Goal: Information Seeking & Learning: Check status

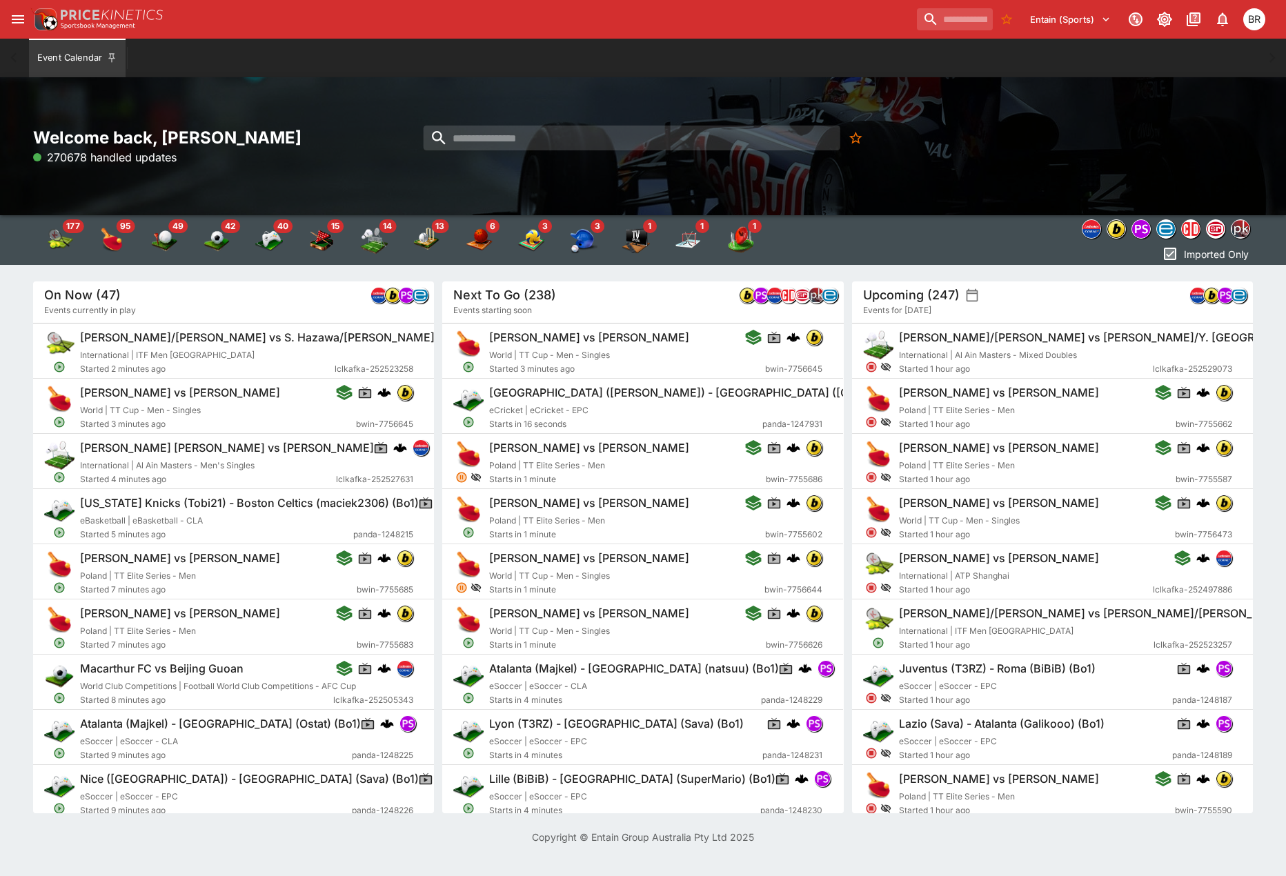
click at [955, 21] on input "search" at bounding box center [955, 19] width 76 height 22
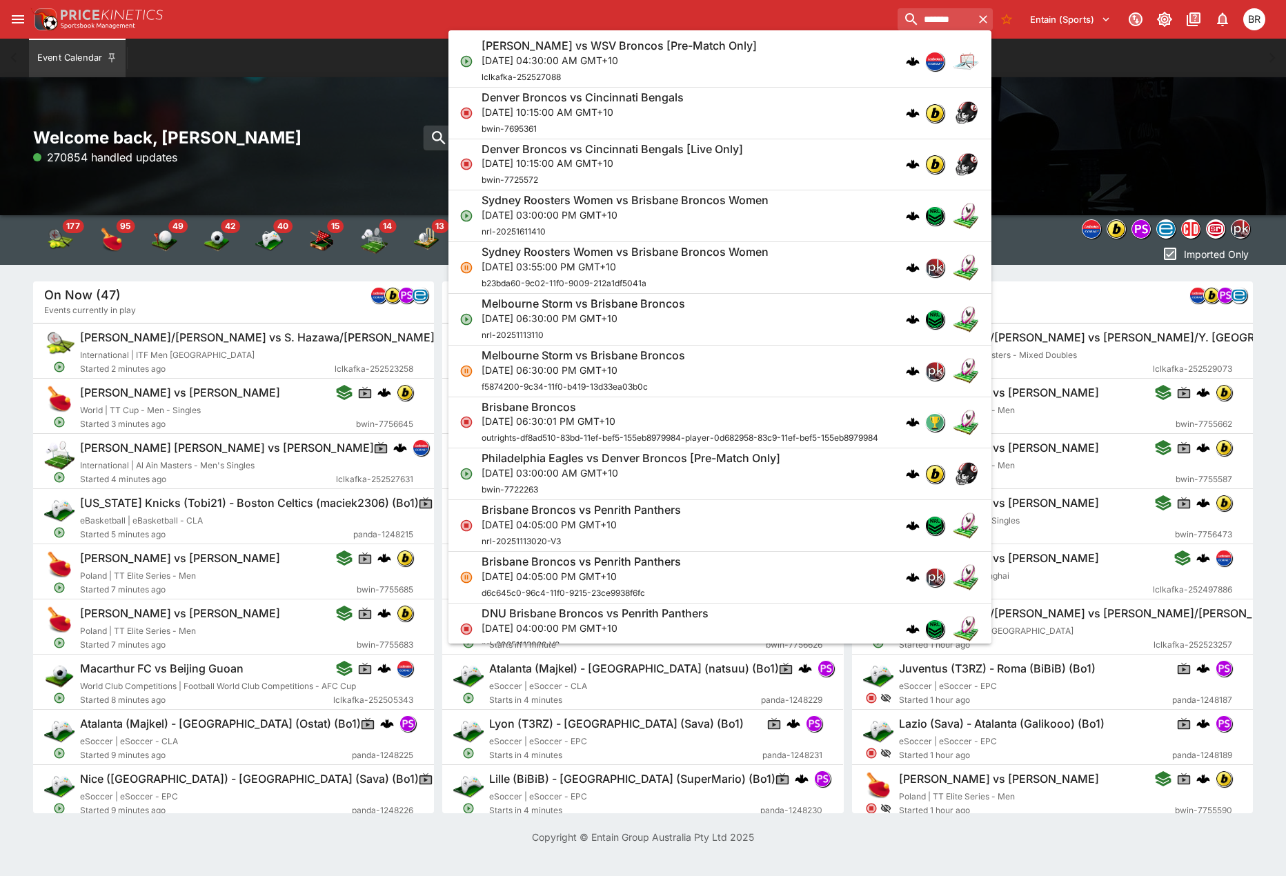
type input "*******"
click at [696, 534] on div "Brisbane Broncos vs Penrith Panthers [DATE] 04:05:00 PM GMT+10 nrl-20251113020-…" at bounding box center [713, 526] width 463 height 46
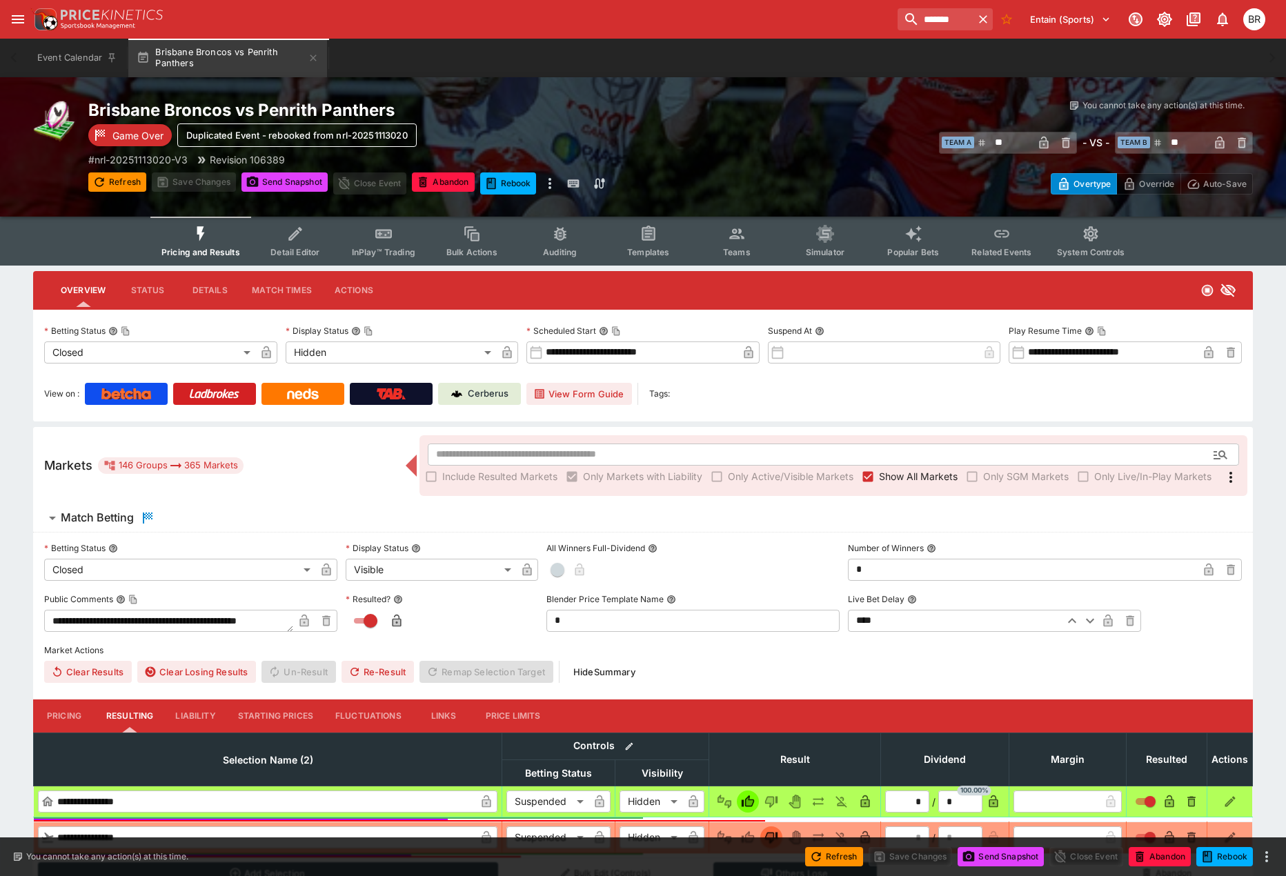
type input "**********"
type input "******"
type input "**********"
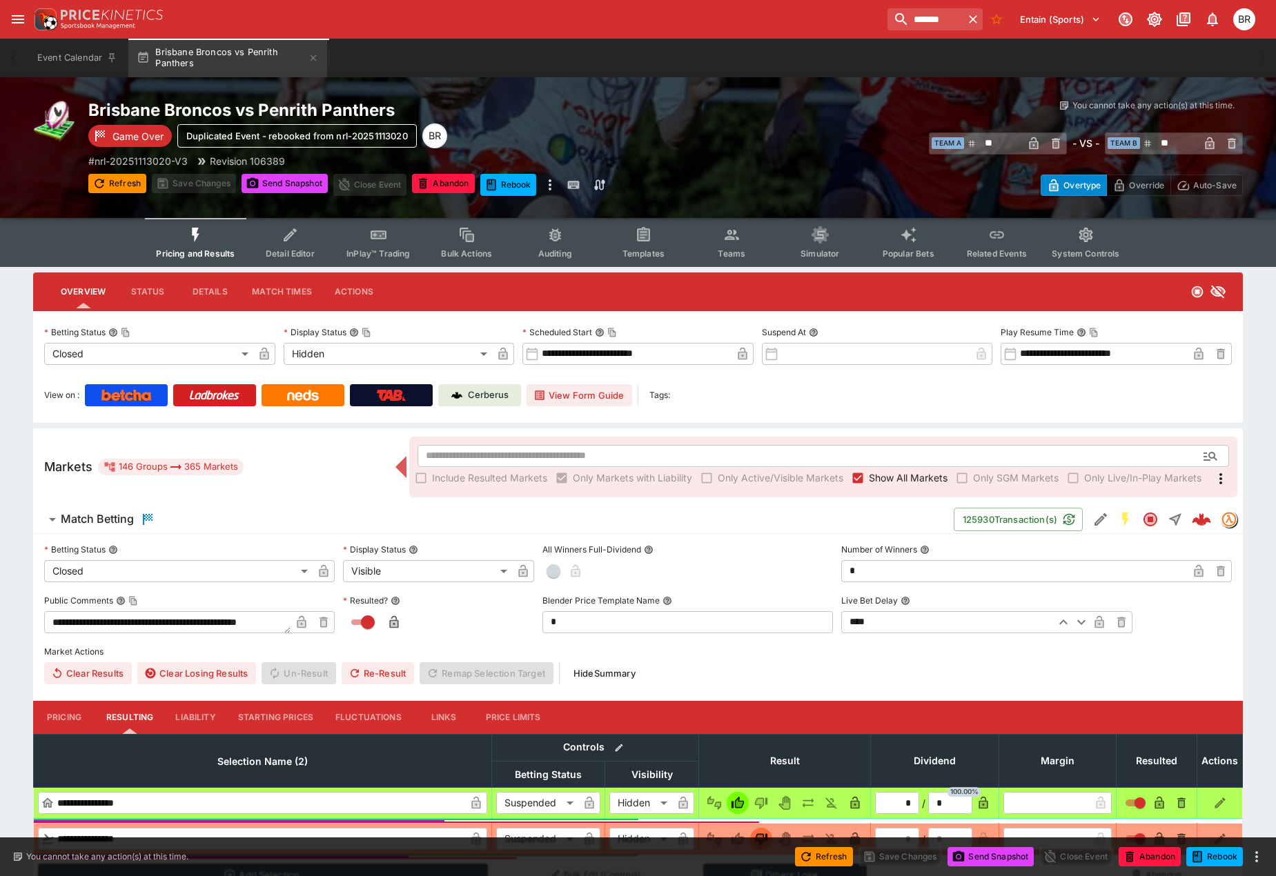
click at [485, 401] on p "Cerberus" at bounding box center [488, 395] width 41 height 14
click at [725, 233] on icon "Event type filters" at bounding box center [732, 235] width 18 height 18
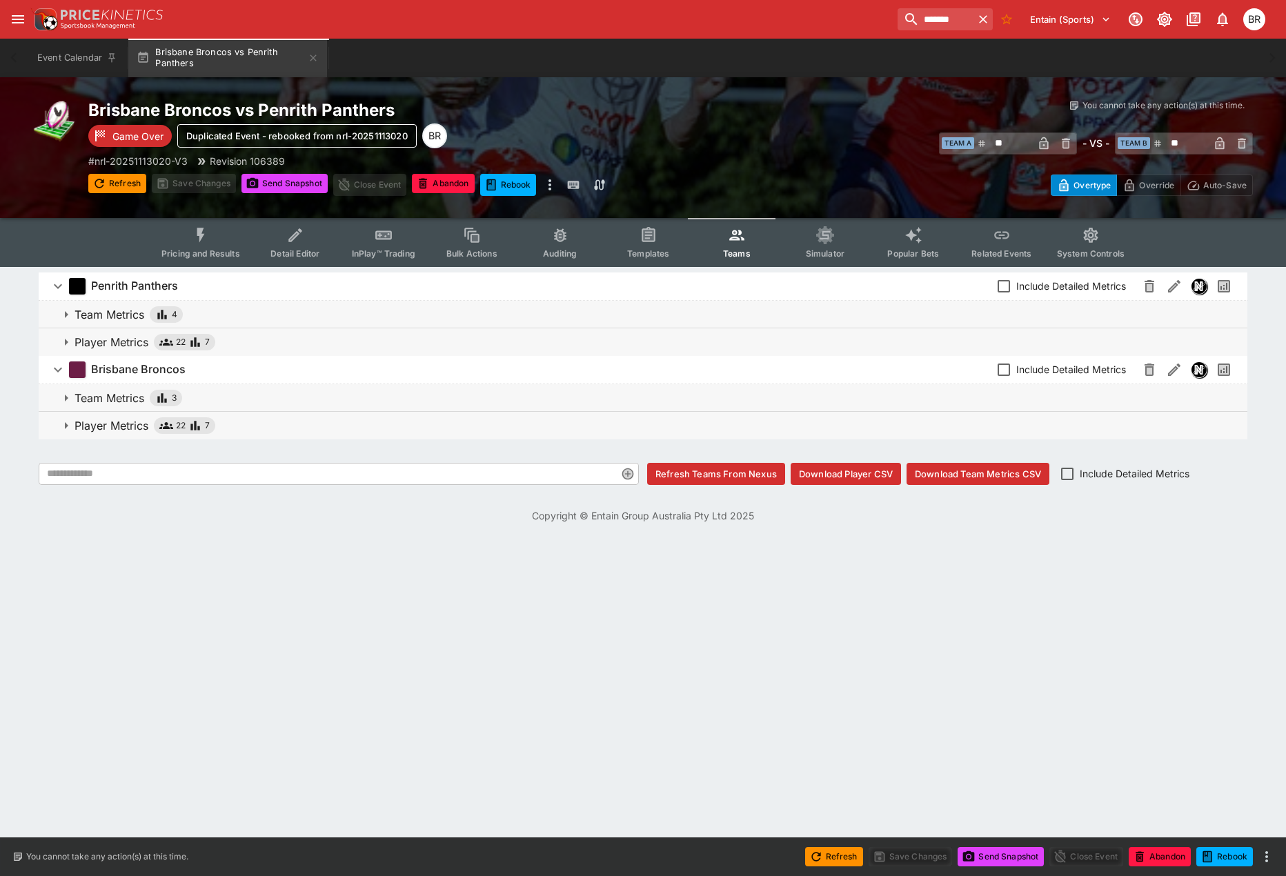
click at [454, 332] on button "Player Metrics 22 7" at bounding box center [643, 342] width 1209 height 28
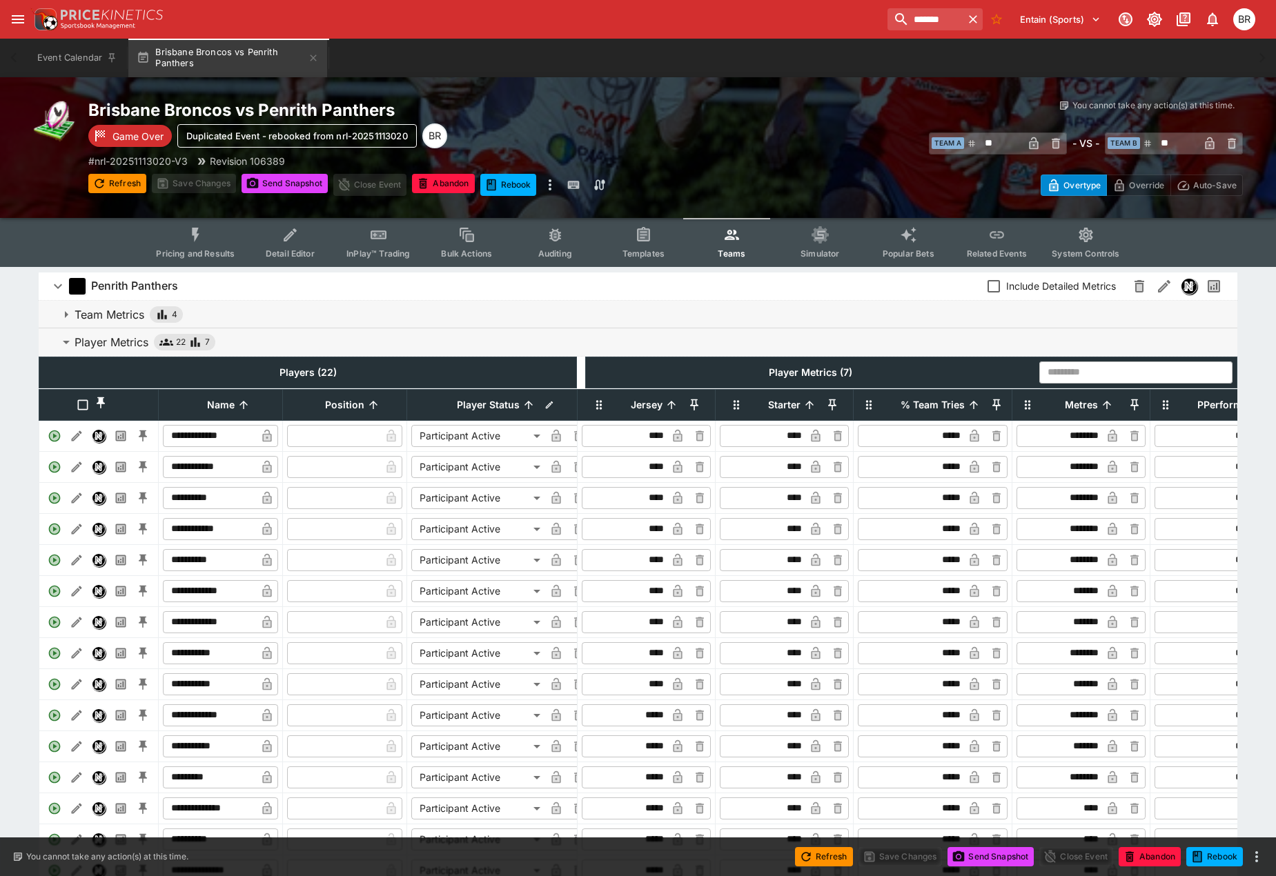
click at [1063, 288] on span "Include Detailed Metrics" at bounding box center [1061, 286] width 110 height 14
click at [19, 433] on div "**********" at bounding box center [638, 783] width 1276 height 1032
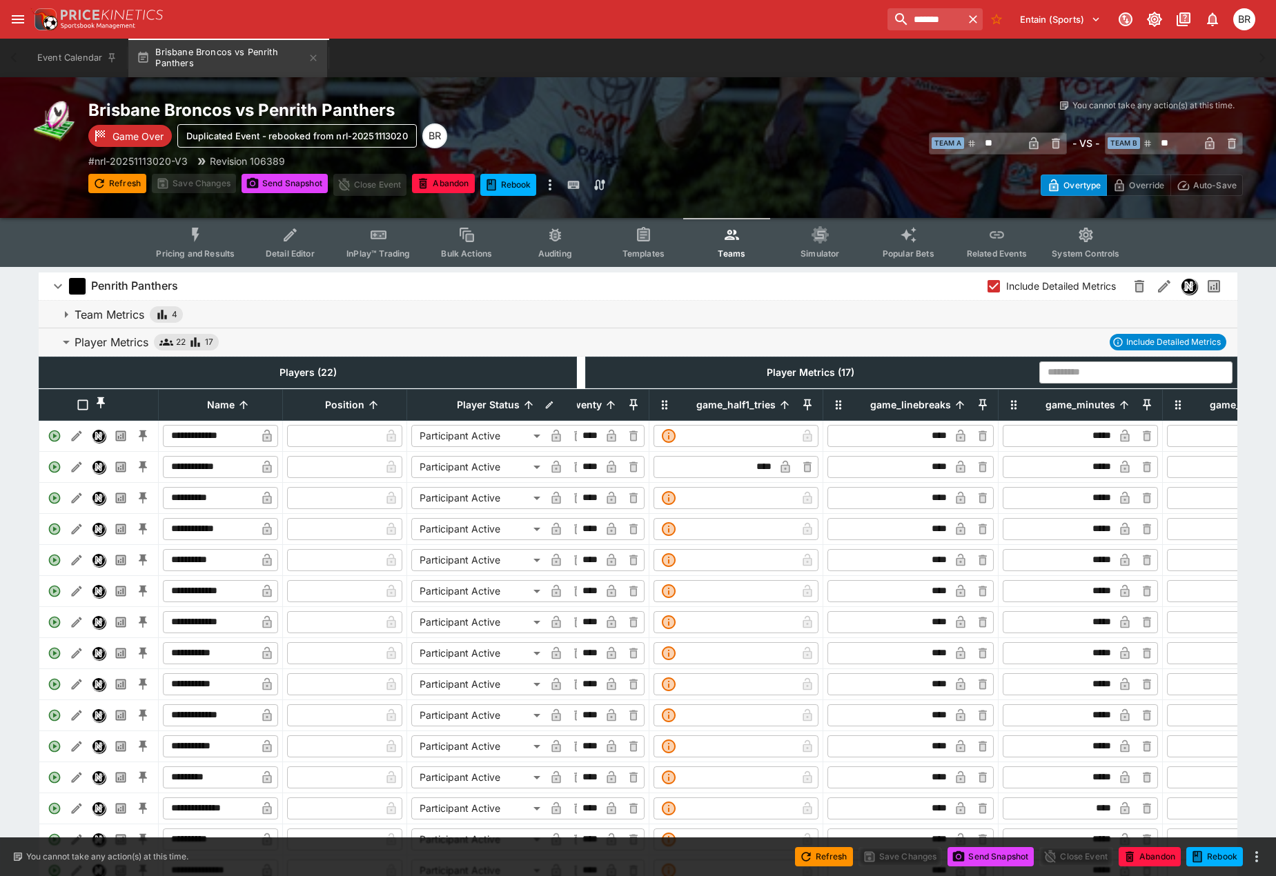
scroll to position [0, 1004]
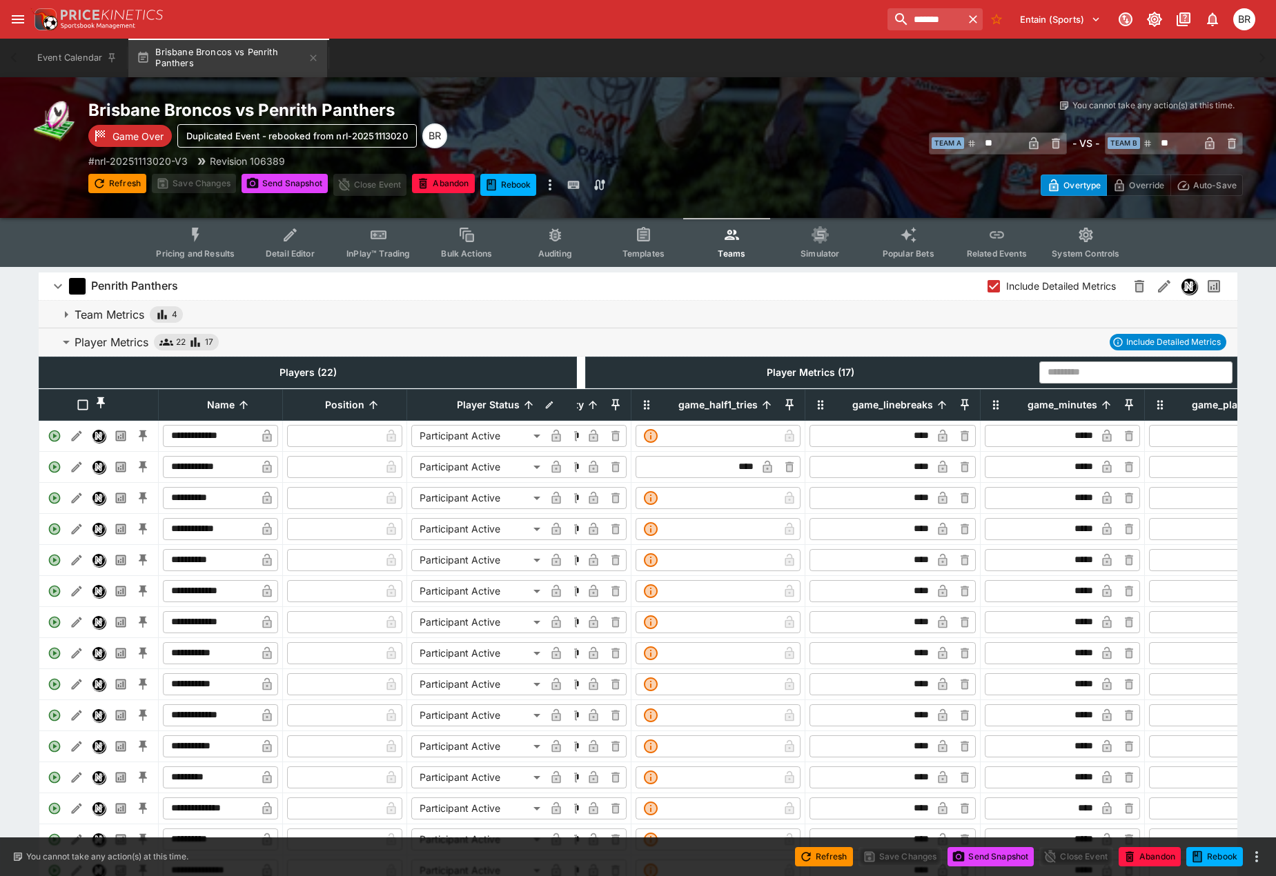
click at [896, 400] on th "game_linebreaks" at bounding box center [892, 404] width 175 height 31
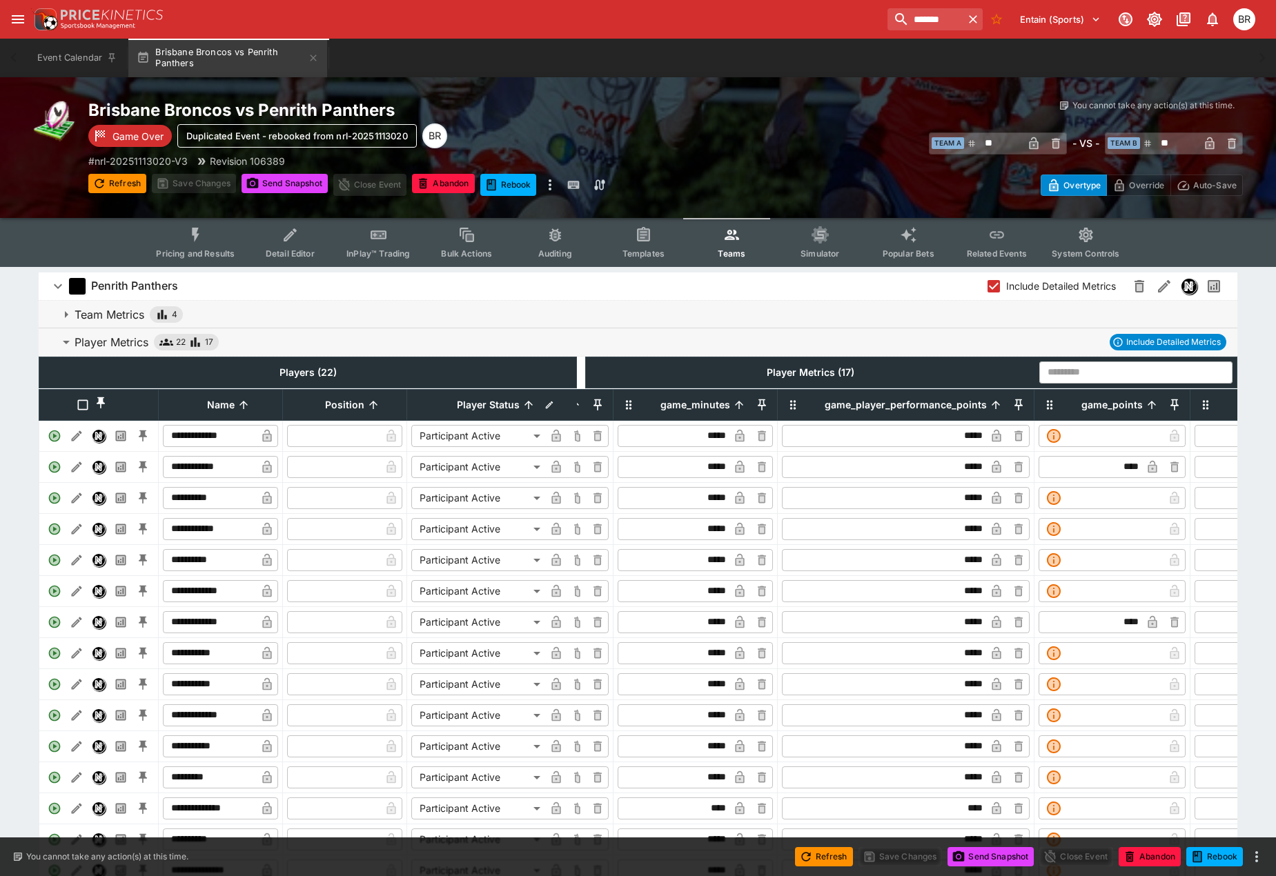
scroll to position [0, 1398]
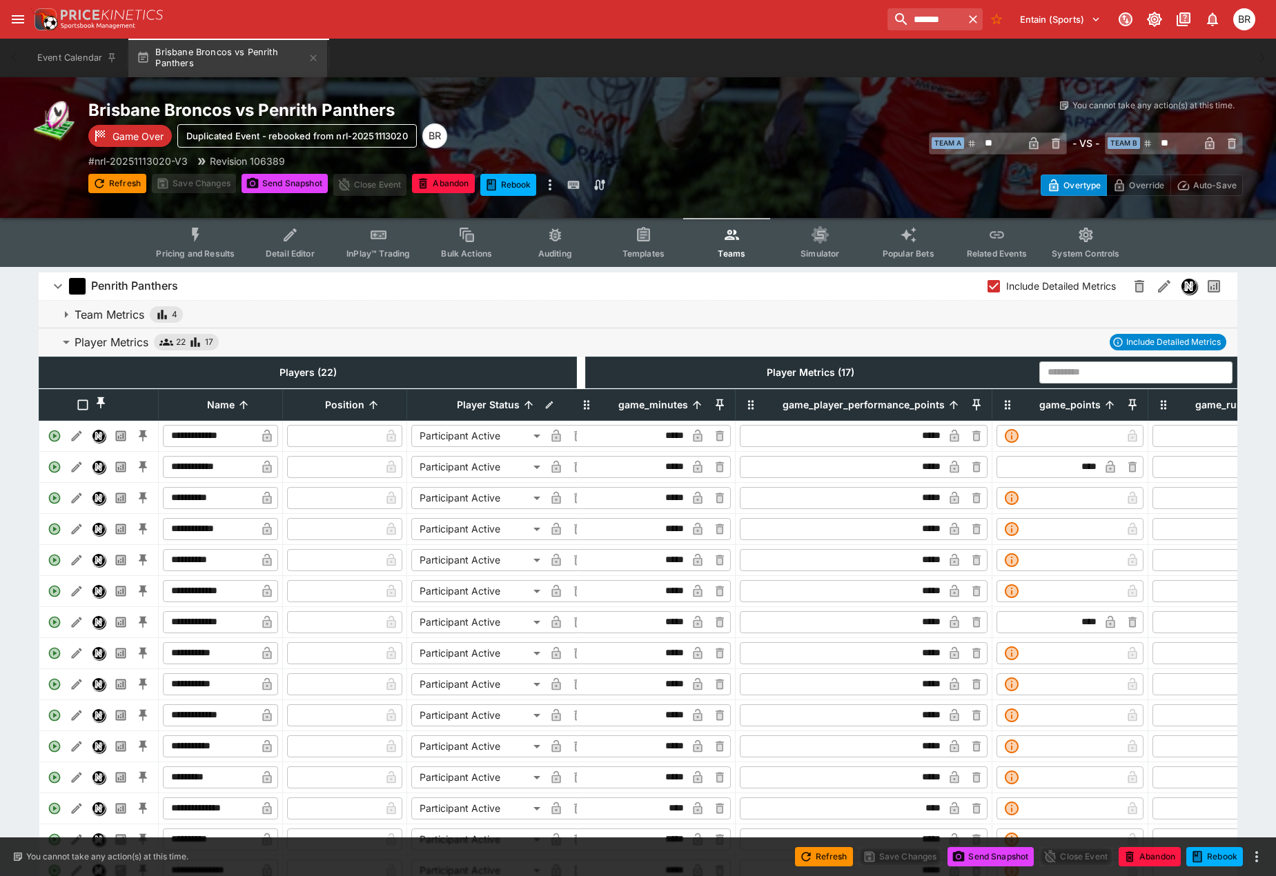
click at [1010, 388] on div at bounding box center [560, 388] width 2793 height 1
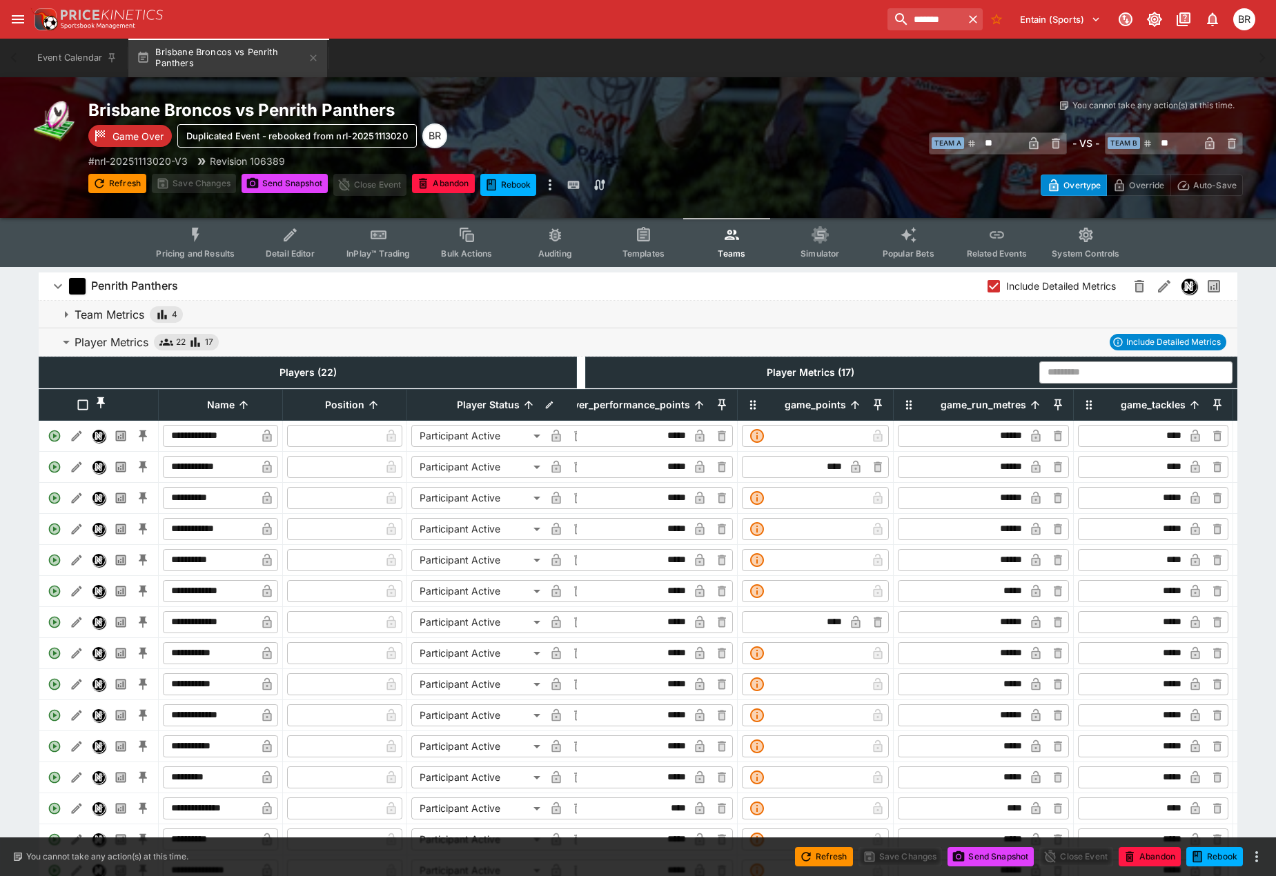
scroll to position [0, 1823]
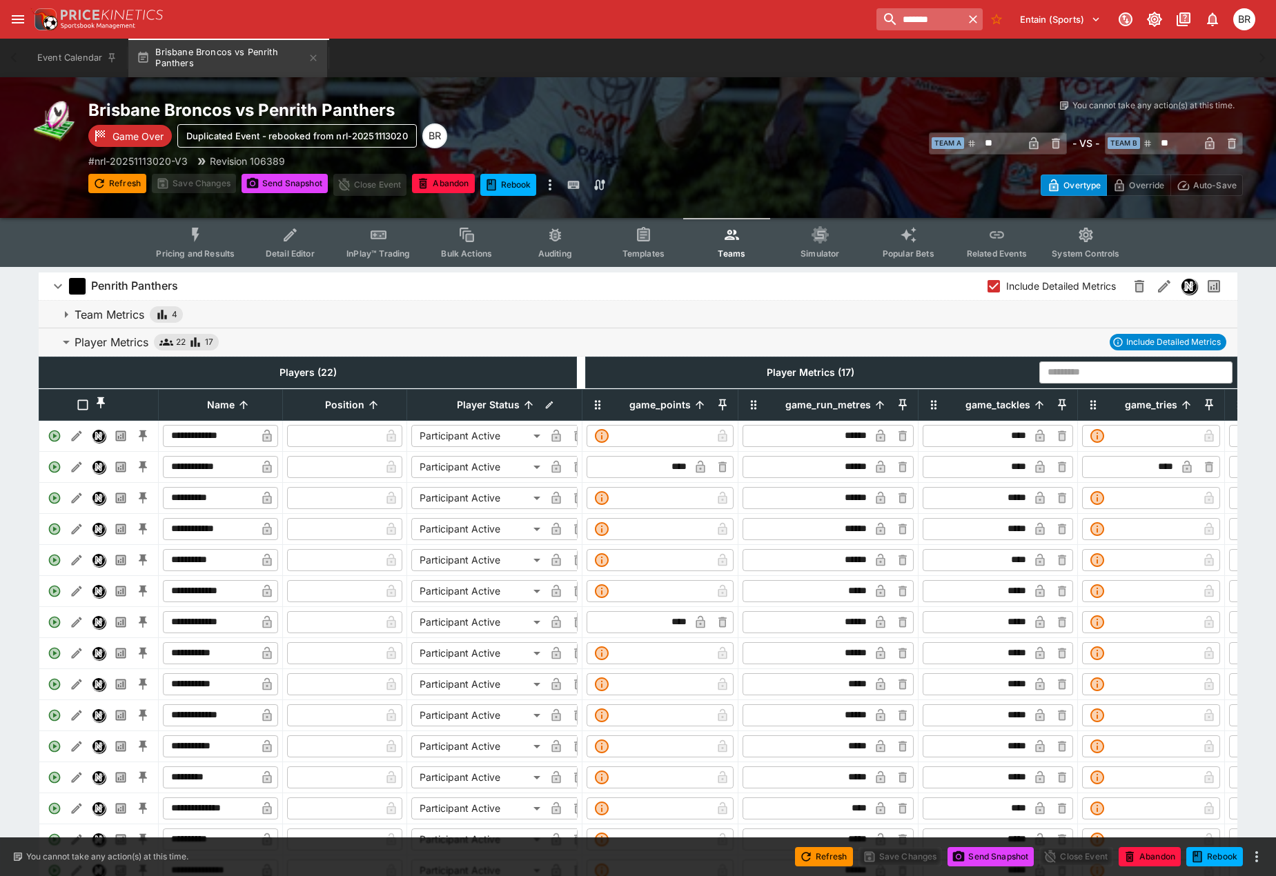
click at [876, 23] on input "*******" at bounding box center [919, 19] width 87 height 22
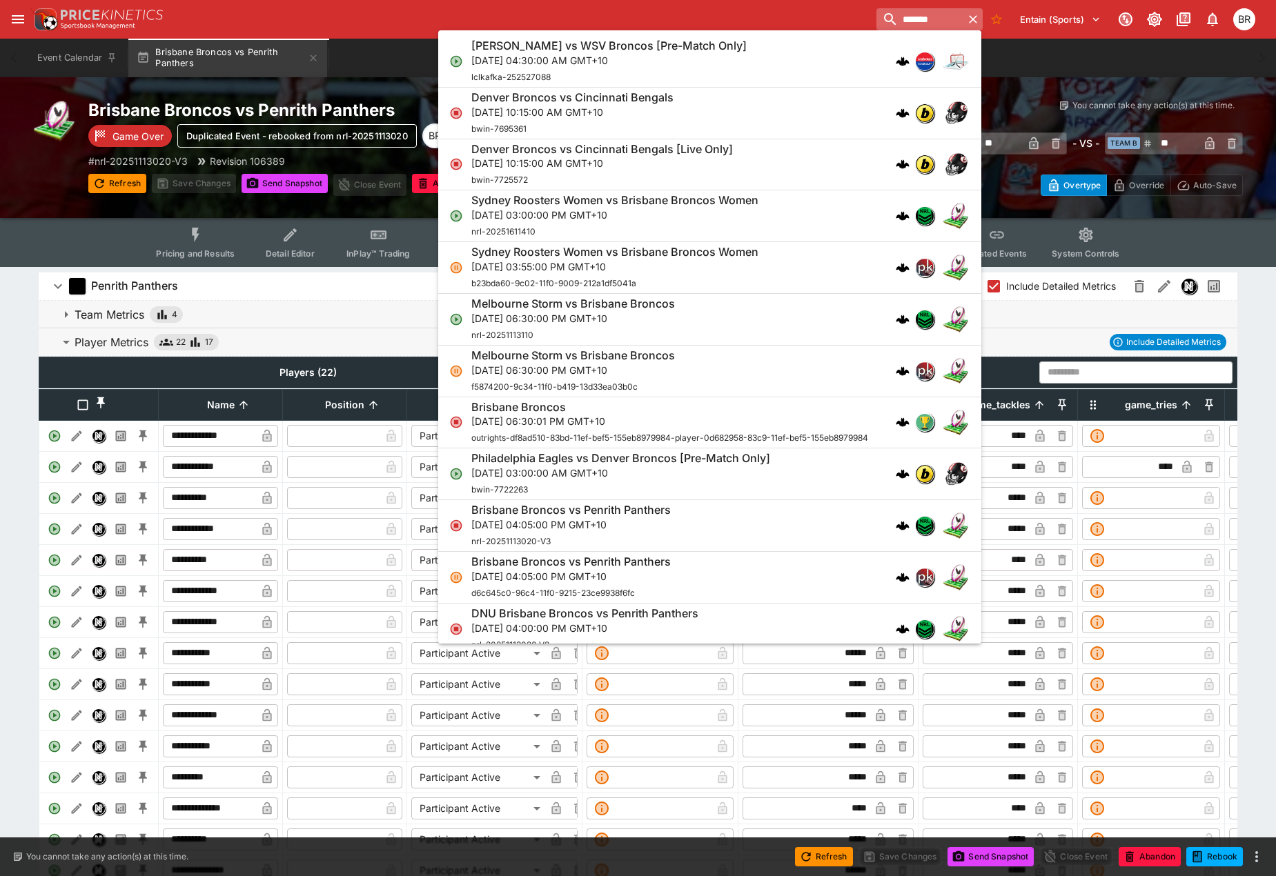
click at [876, 23] on input "*******" at bounding box center [919, 19] width 87 height 22
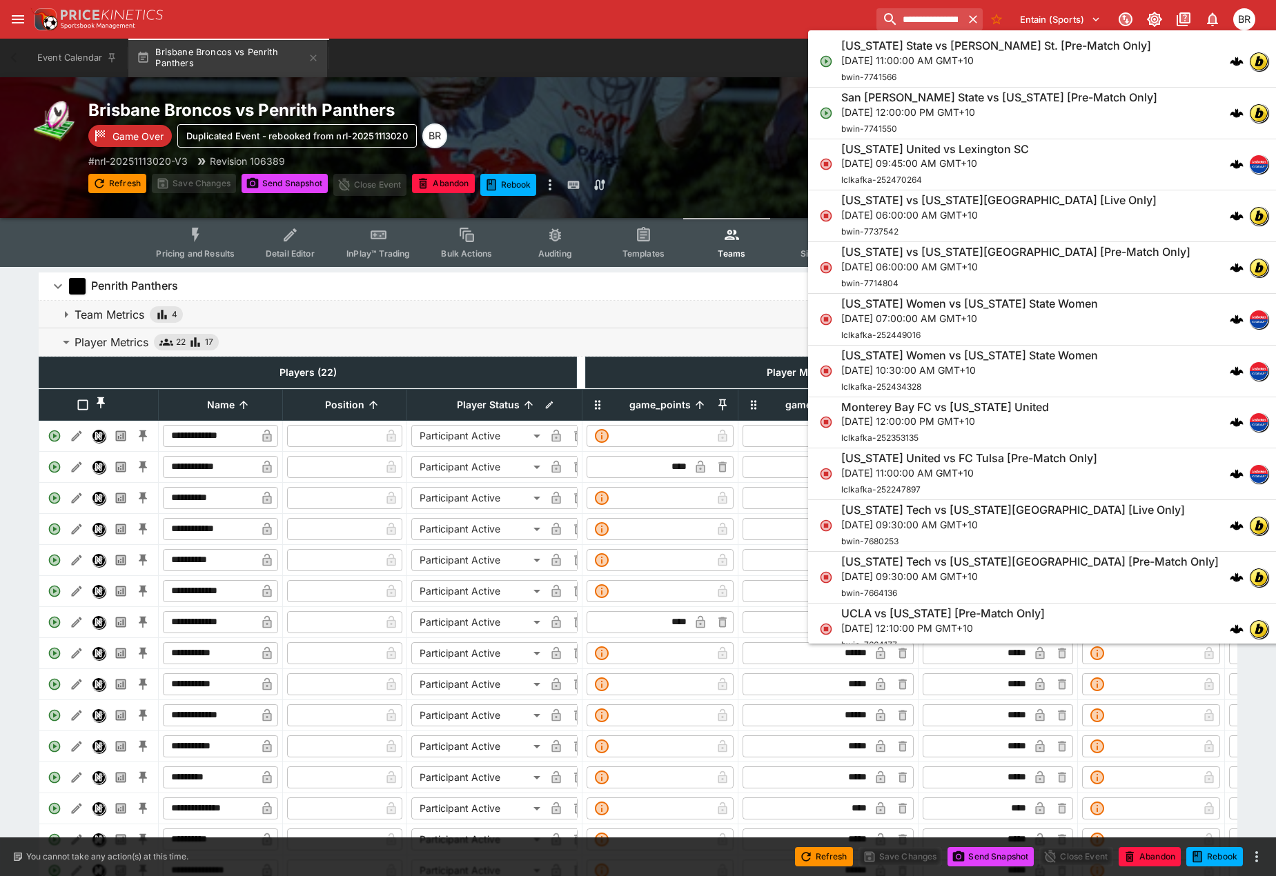
type input "**********"
click at [864, 40] on h6 "[US_STATE] State vs [PERSON_NAME] St. [Pre-Match Only]" at bounding box center [996, 46] width 310 height 14
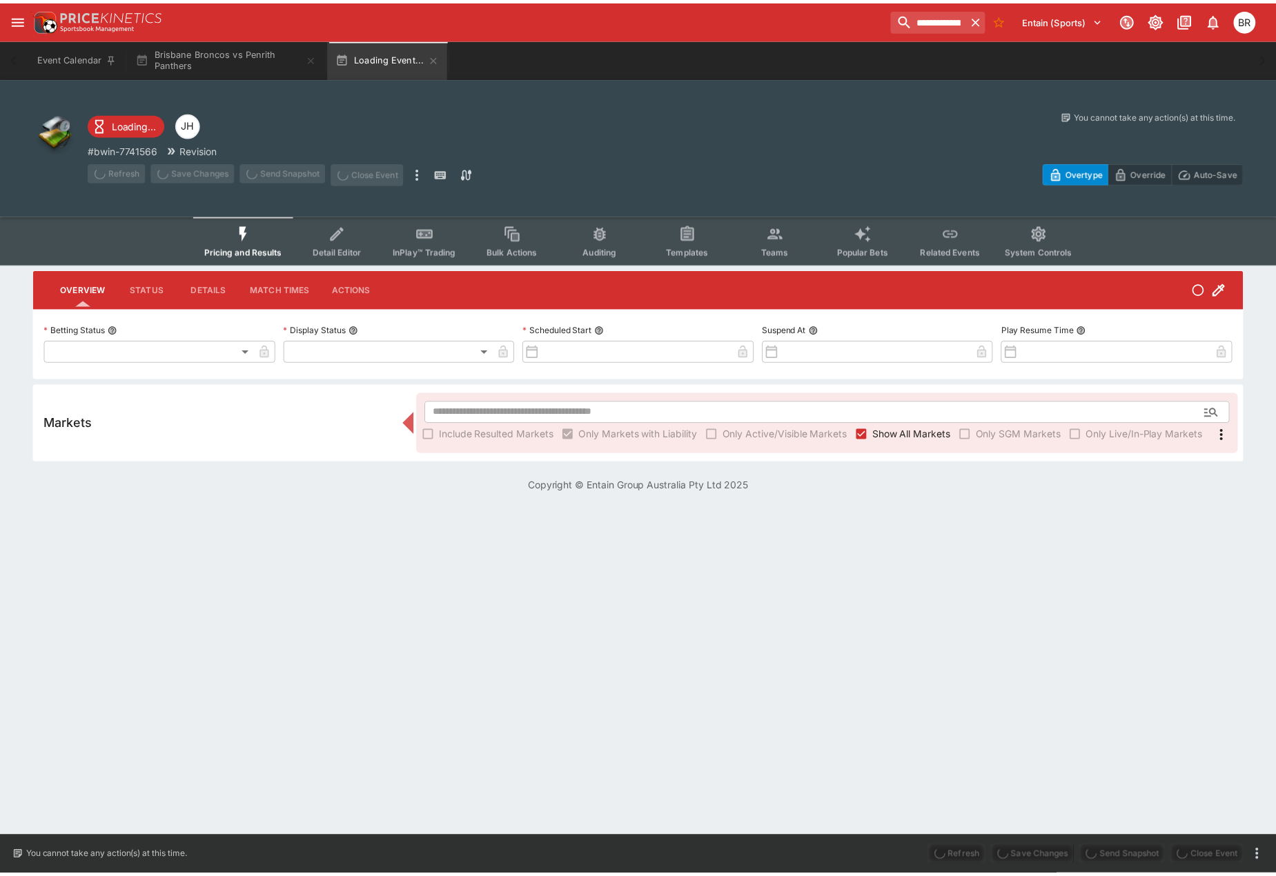
type input "**********"
type input "*******"
type input "**********"
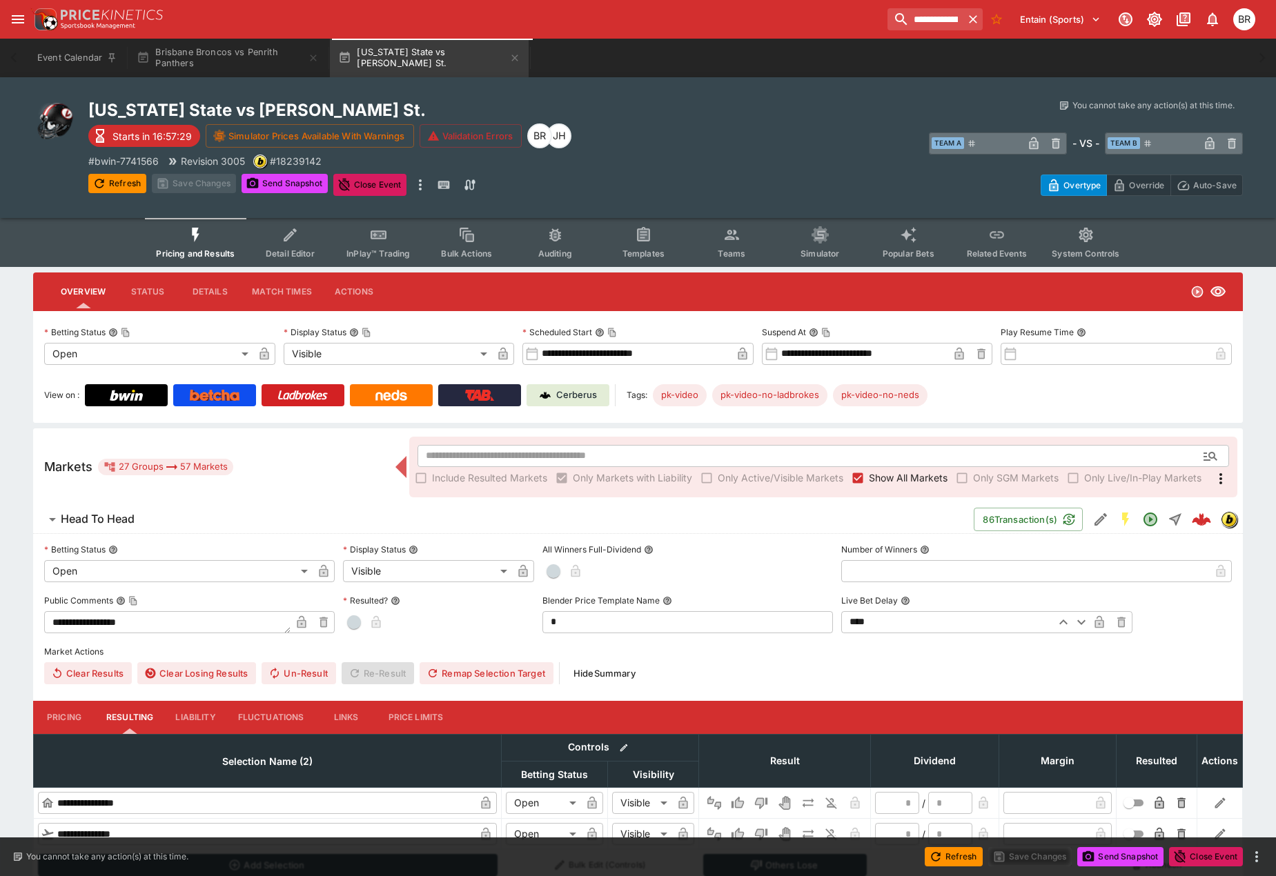
click at [489, 396] on img at bounding box center [479, 395] width 29 height 11
click at [302, 247] on button "Detail Editor" at bounding box center [290, 242] width 88 height 49
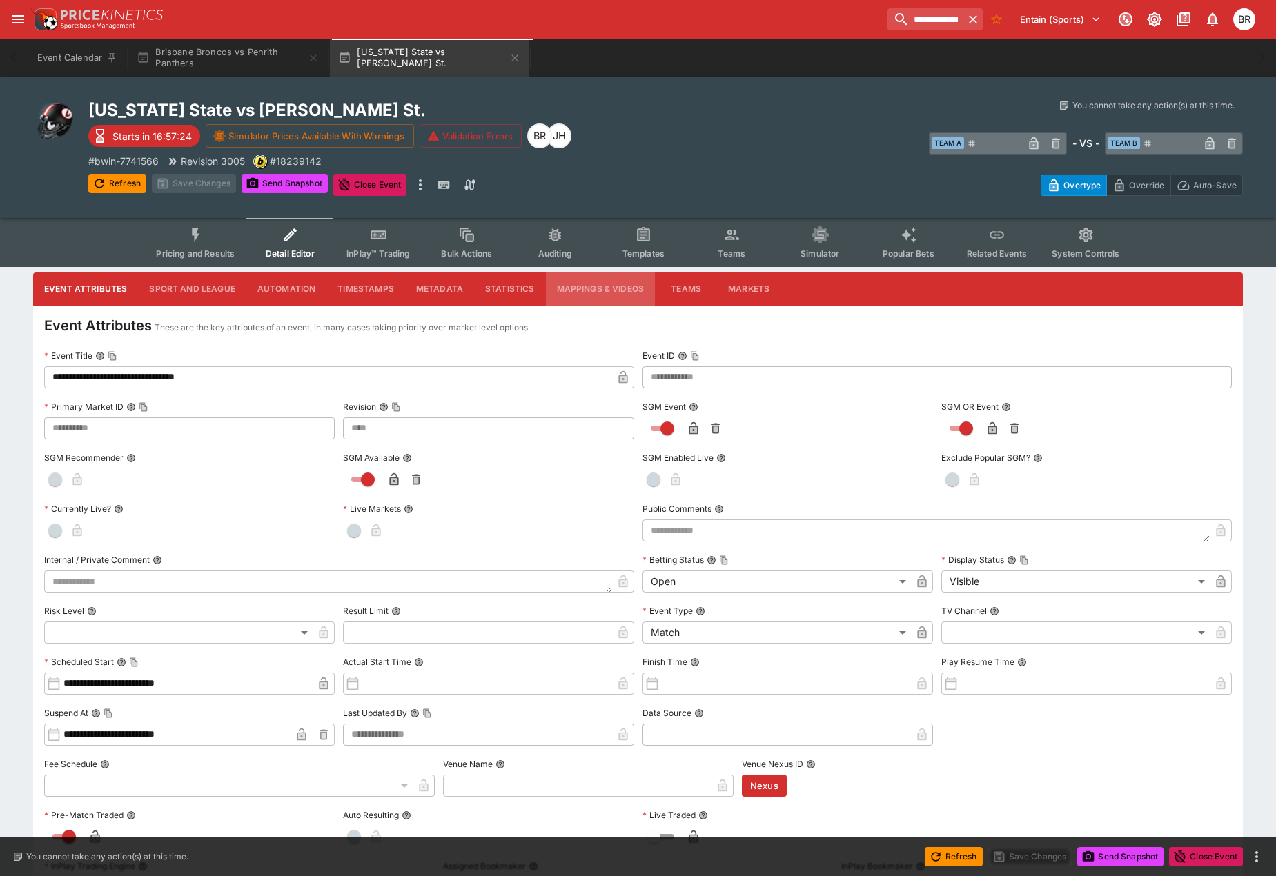
click at [604, 292] on button "Mappings & Videos" at bounding box center [601, 289] width 110 height 33
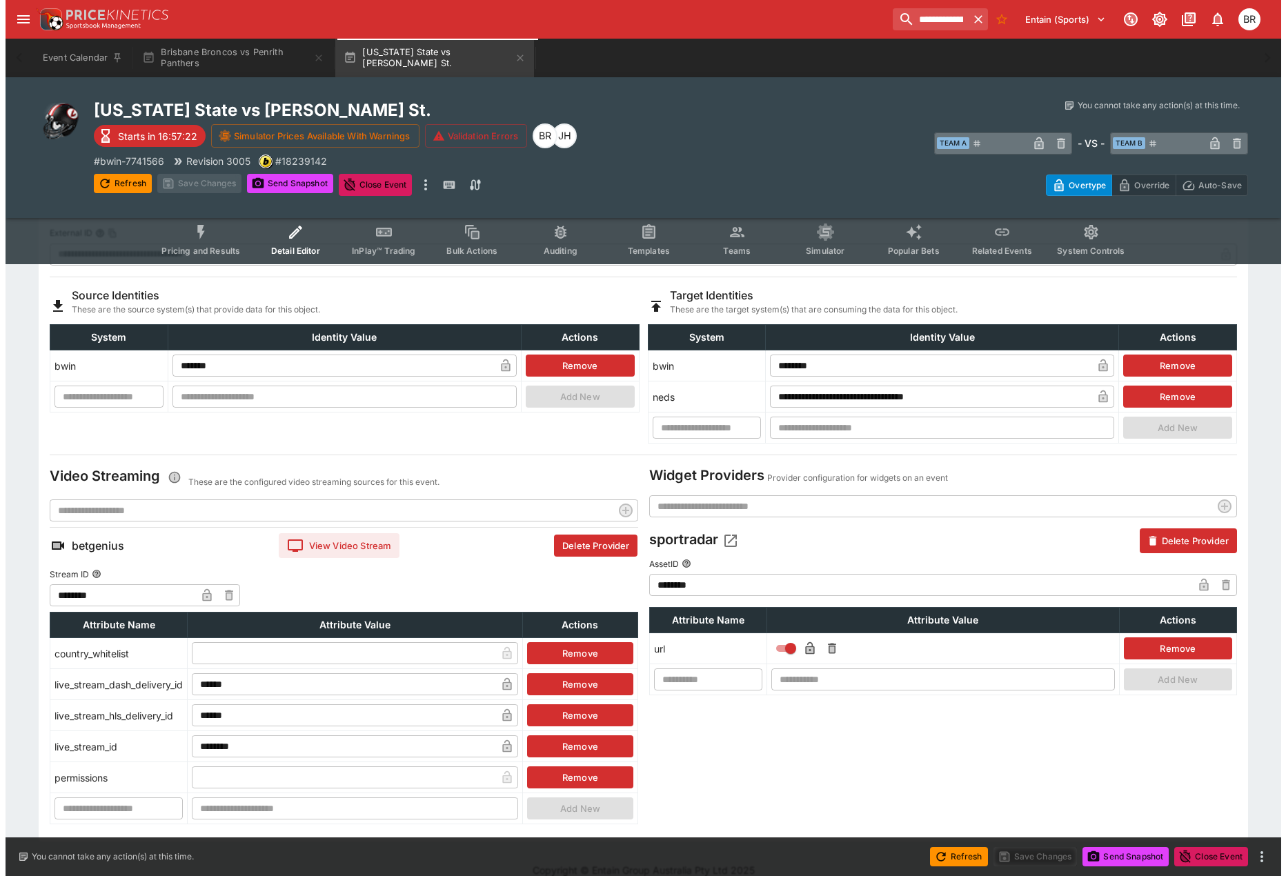
scroll to position [138, 0]
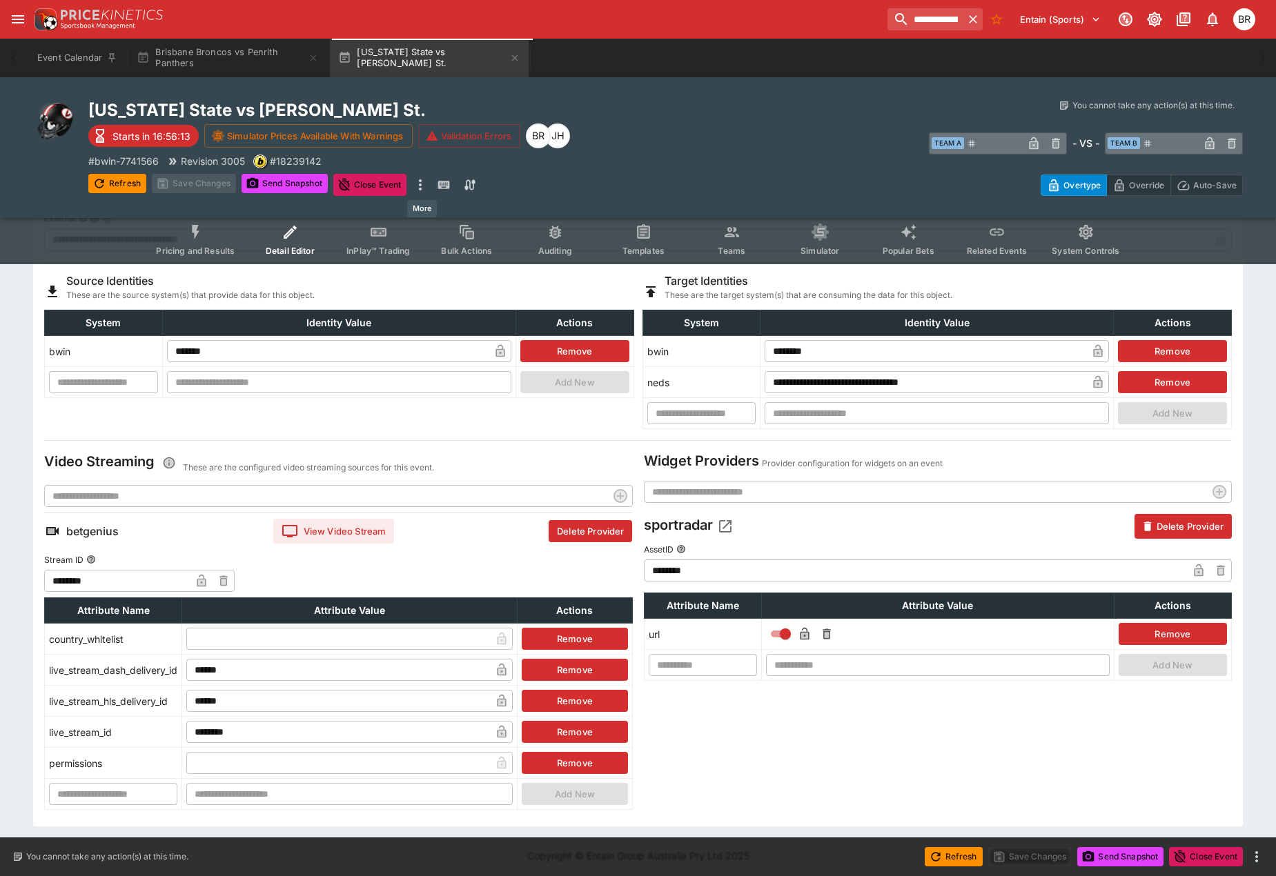
click at [424, 184] on icon "more" at bounding box center [420, 185] width 17 height 17
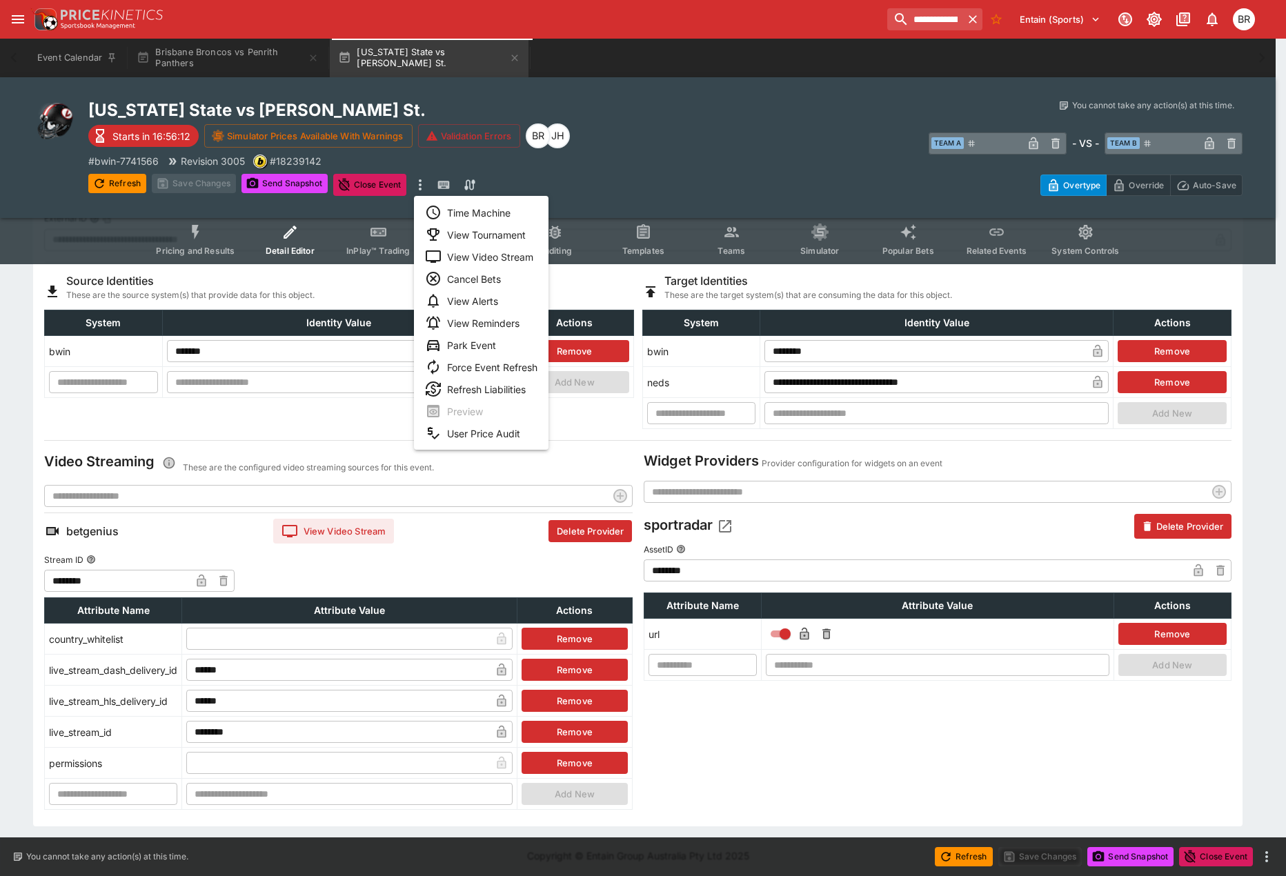
click at [452, 206] on li "Time Machine" at bounding box center [481, 212] width 135 height 22
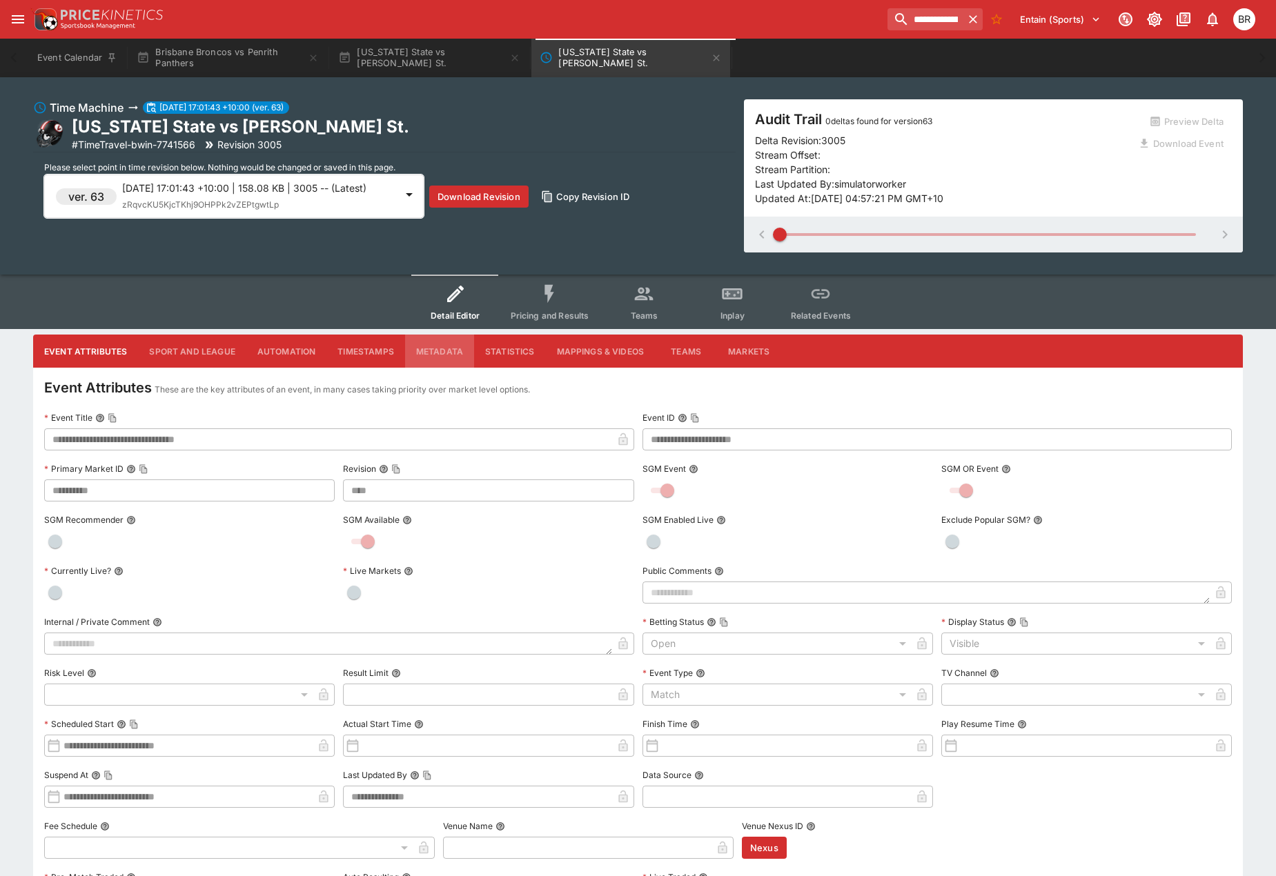
click at [437, 349] on button "Metadata" at bounding box center [439, 351] width 69 height 33
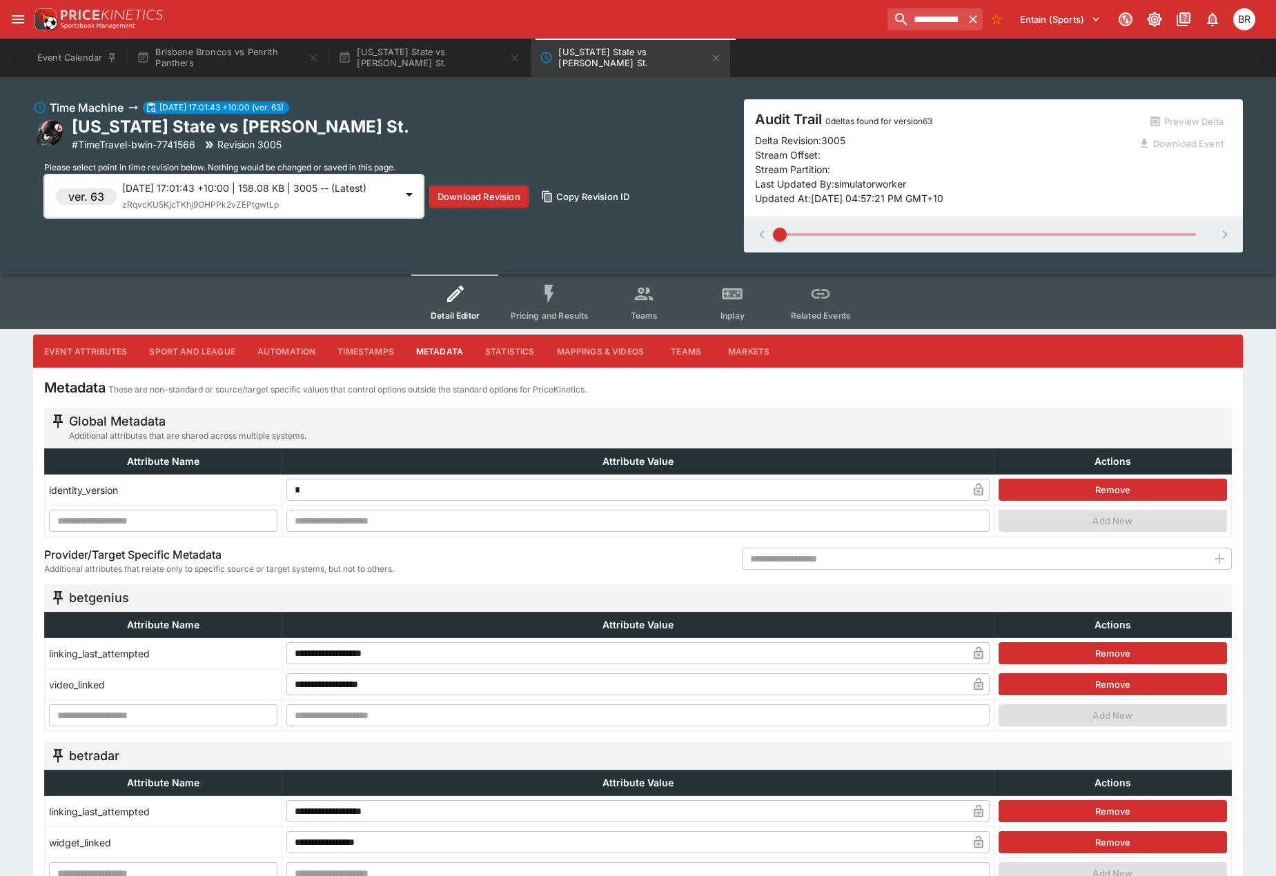
click at [558, 349] on button "Mappings & Videos" at bounding box center [601, 351] width 110 height 33
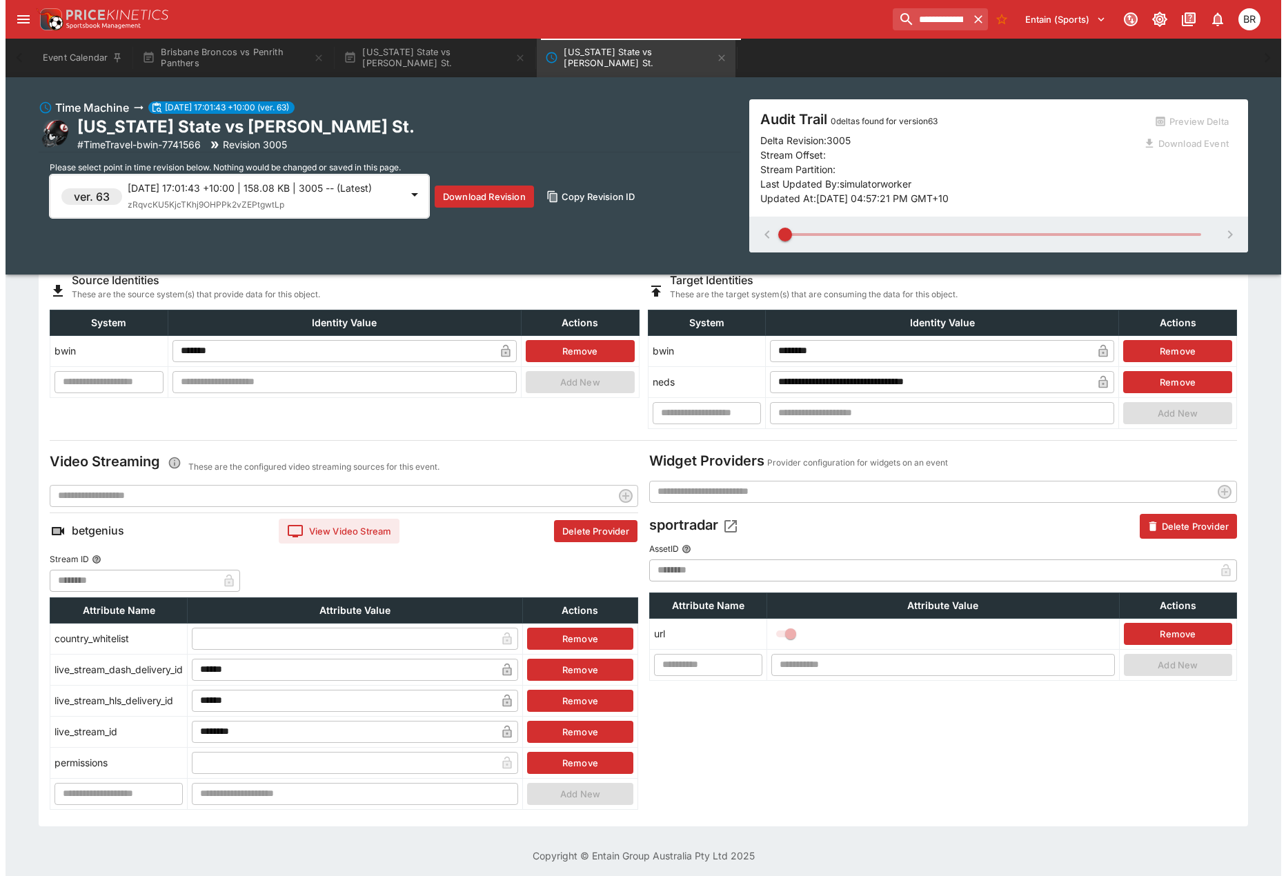
scroll to position [204, 0]
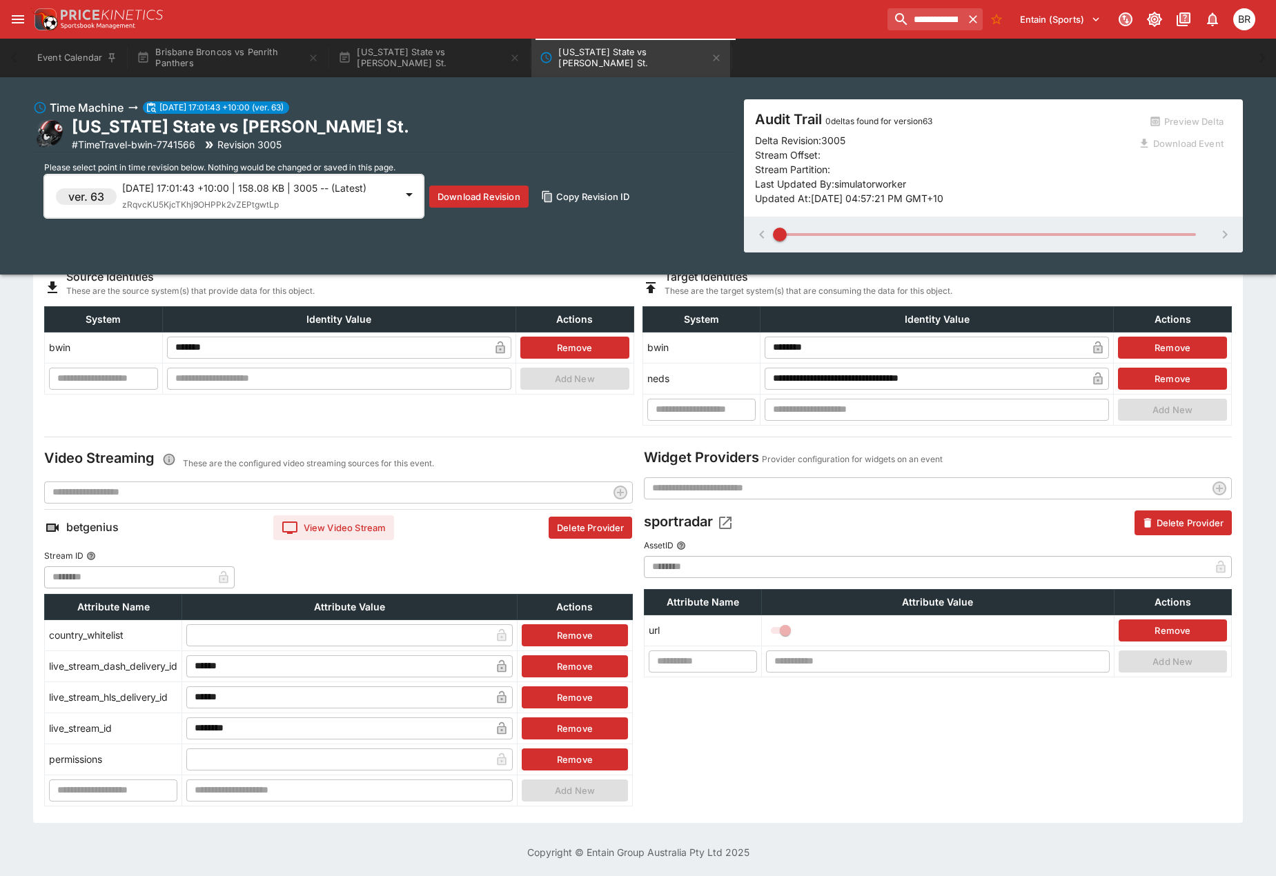
click at [332, 179] on div "ver. 63 [DATE] 17:01:43 +10:00 | 158.08 KB | 3005 -- (Latest) zRqvcKU5KjcTKhj9O…" at bounding box center [234, 196] width 380 height 43
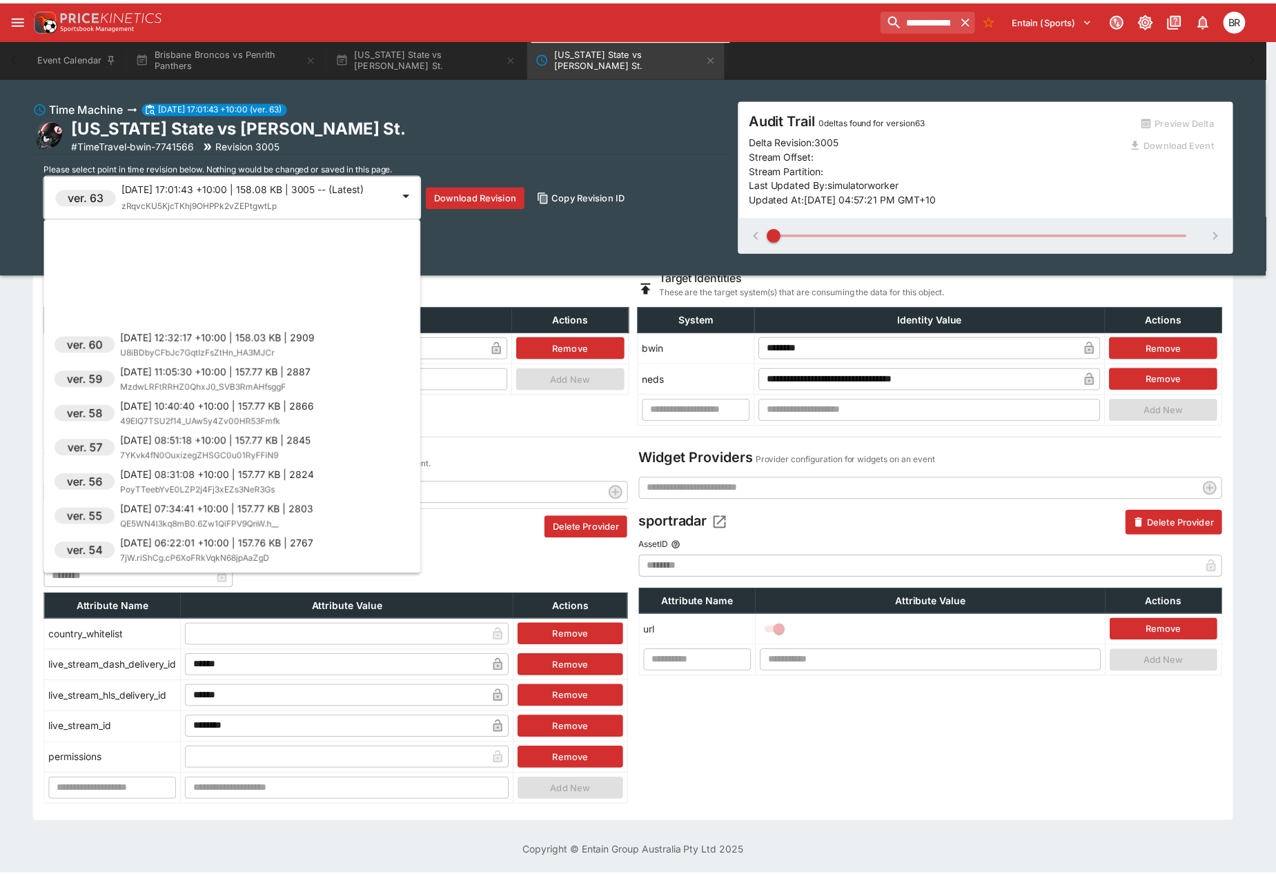
scroll to position [345, 0]
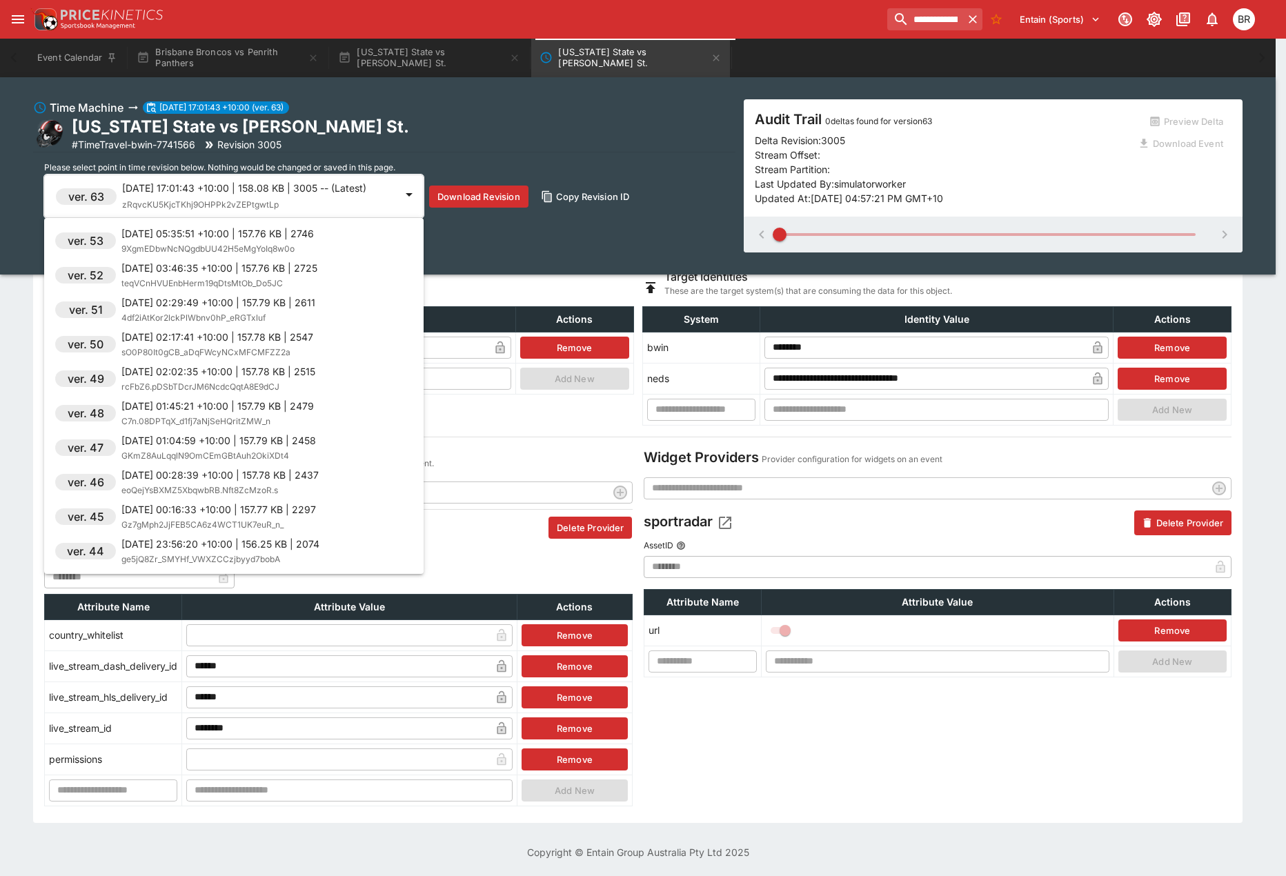
click at [311, 380] on div "ver. 54 [DATE] 06:22:01 +10:00 | 157.76 KB | 2767 7jW.riShCg.cP6XoFRkVqkN68jpAa…" at bounding box center [234, 396] width 380 height 345
click at [311, 380] on div "[DATE] 02:02:35 +10:00 | 157.78 KB | 2515 rcFbZ6.pDSbTDcrJM6NcdcQqtA8E9dCJ" at bounding box center [218, 379] width 194 height 30
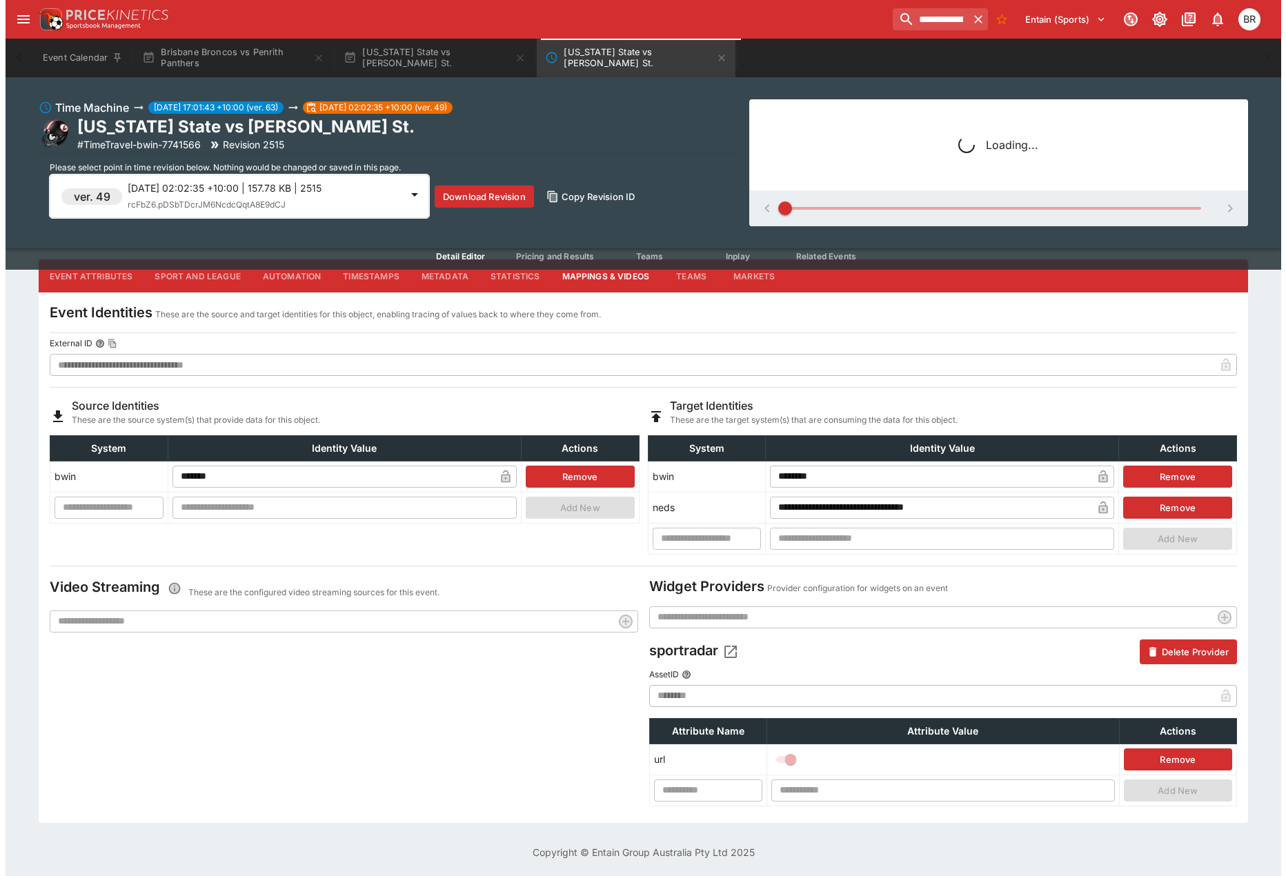
scroll to position [75, 0]
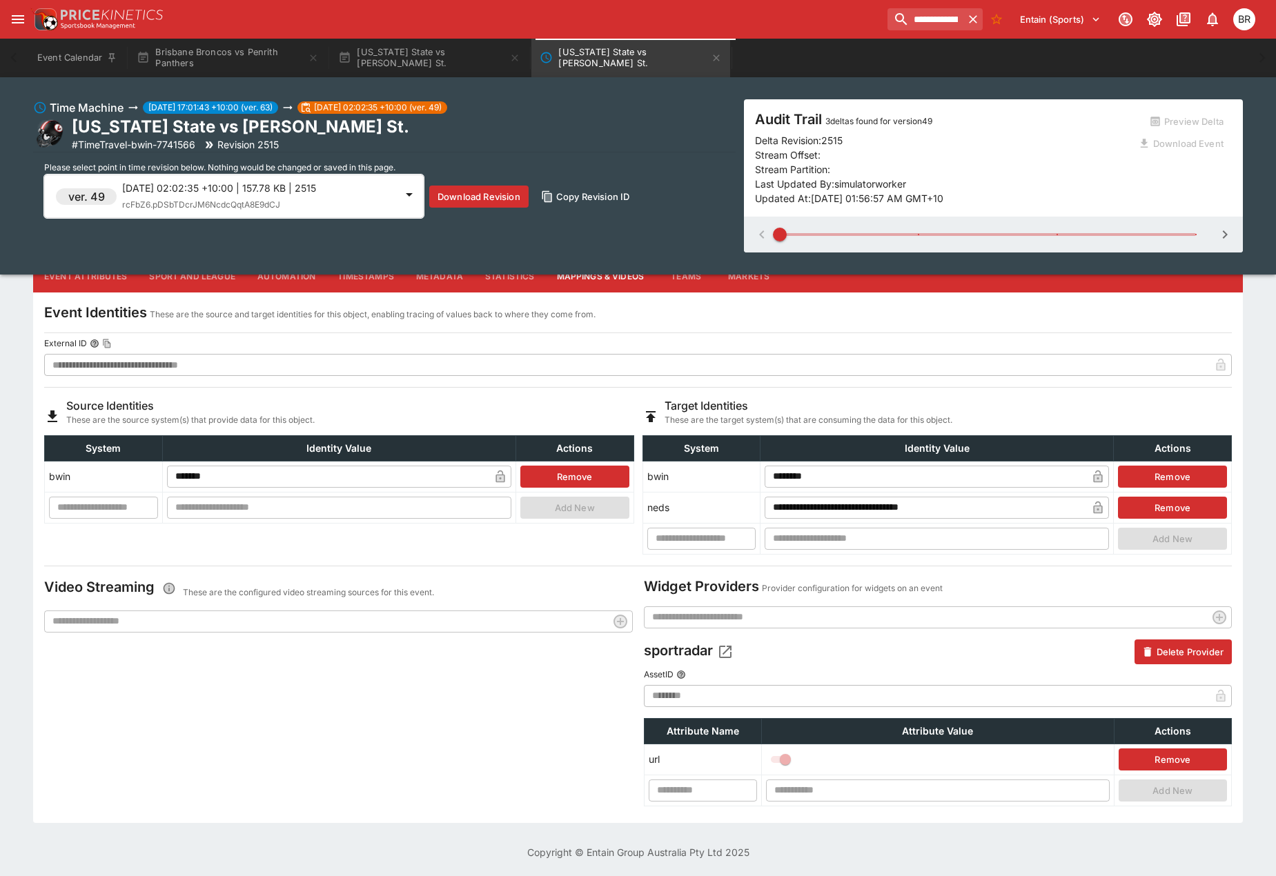
click at [304, 182] on p "[DATE] 02:02:35 +10:00 | 157.78 KB | 2515" at bounding box center [258, 188] width 273 height 14
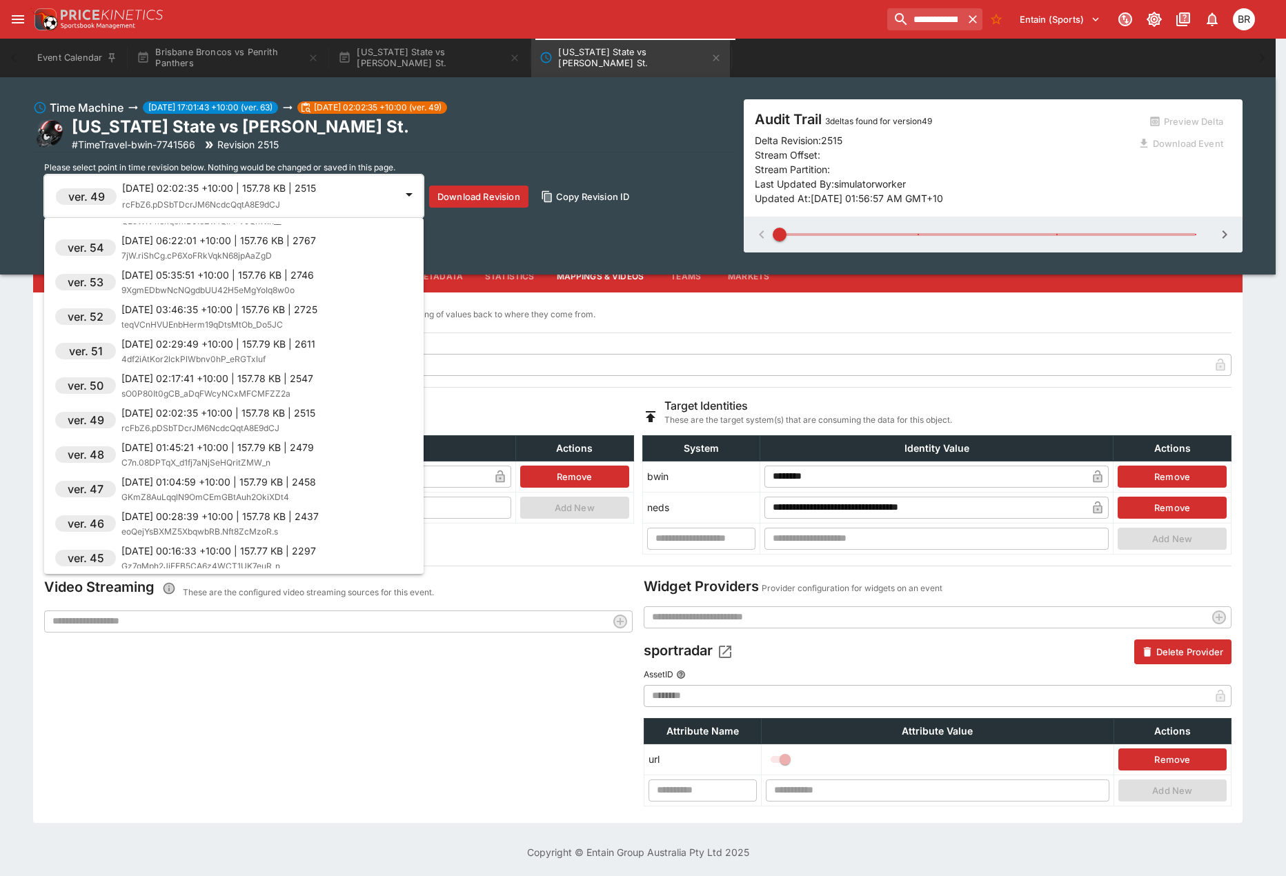
scroll to position [276, 0]
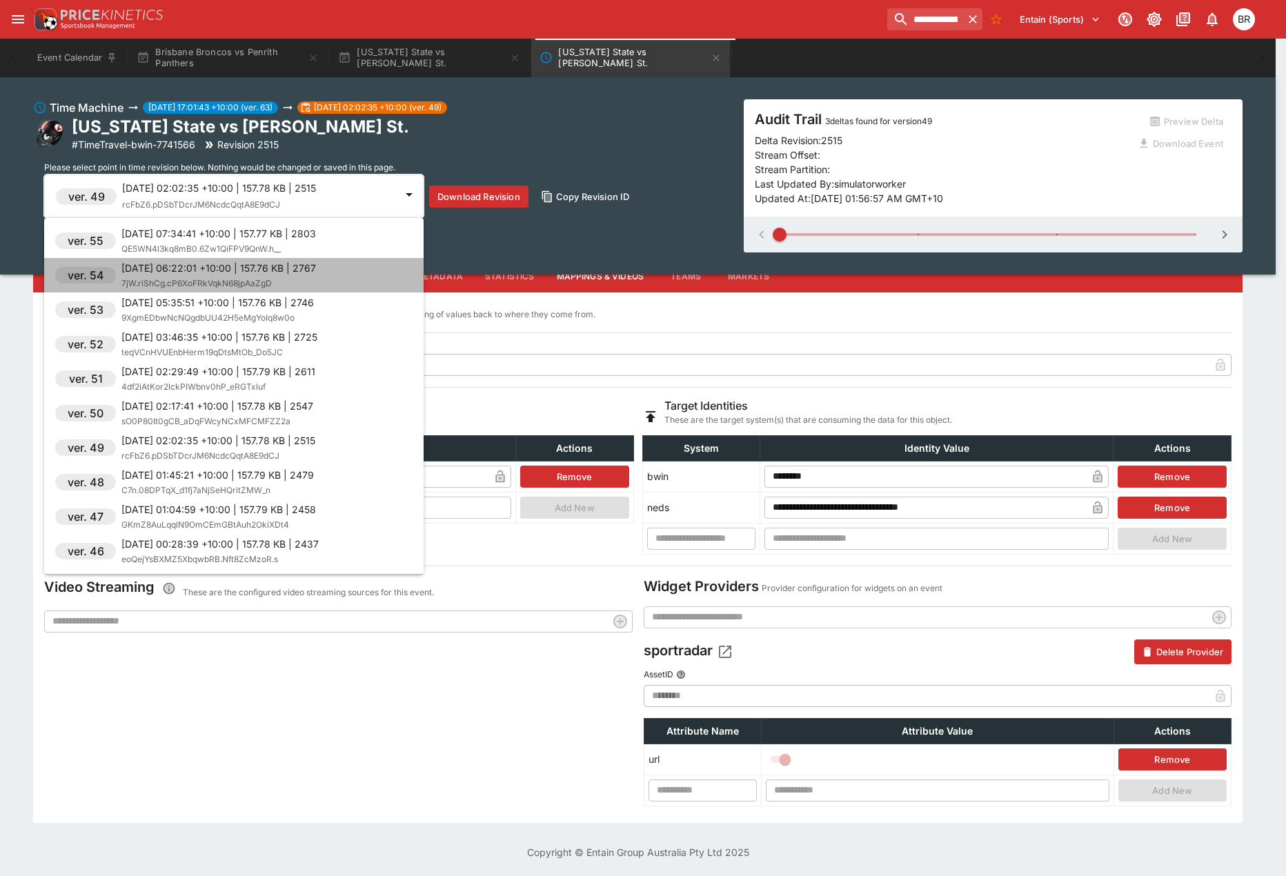
click at [281, 286] on div "[DATE] 06:22:01 +10:00 | 157.76 KB | 2767 7jW.riShCg.cP6XoFRkVqkN68jpAaZgD" at bounding box center [218, 276] width 195 height 30
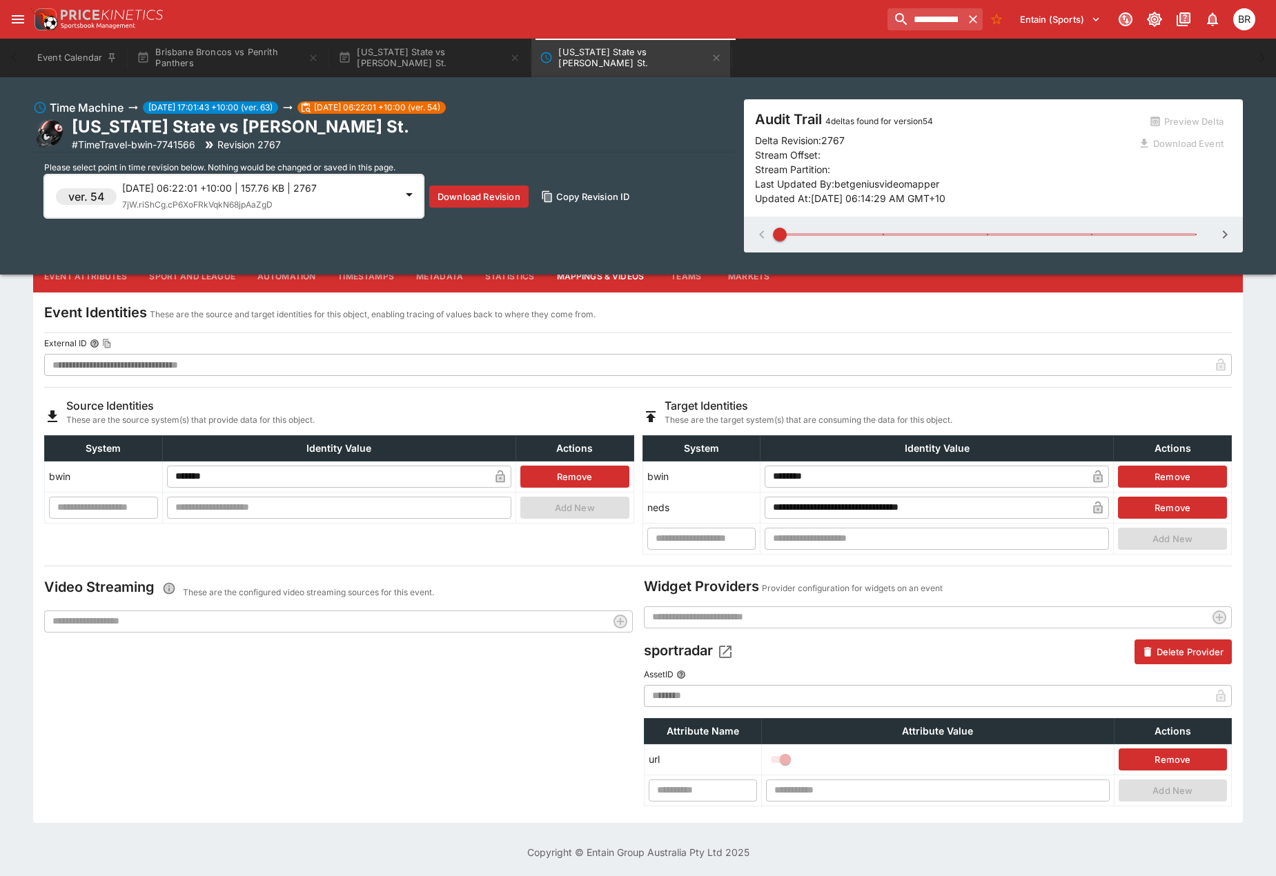
click at [273, 205] on span "7jW.riShCg.cP6XoFRkVqkN68jpAaZgD" at bounding box center [197, 204] width 150 height 10
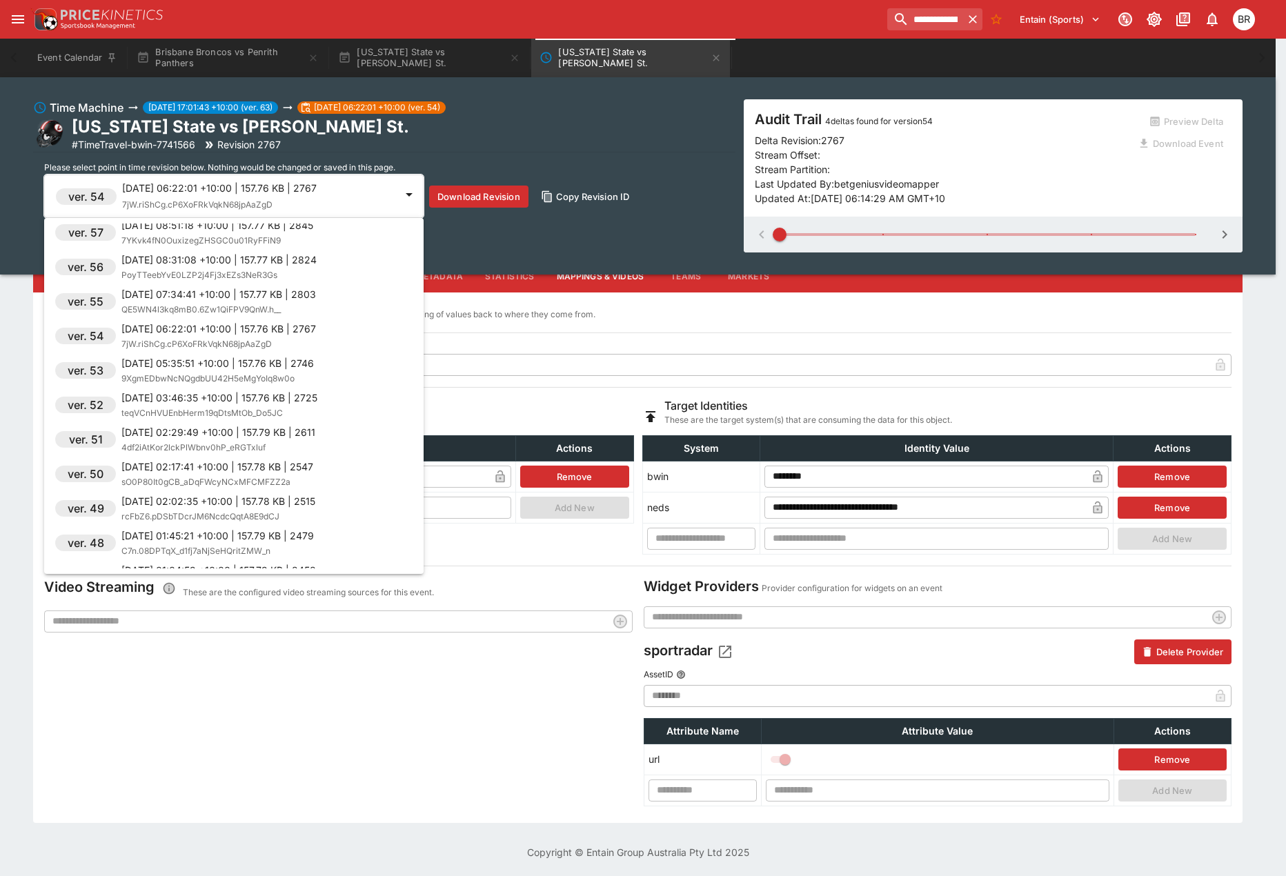
scroll to position [173, 0]
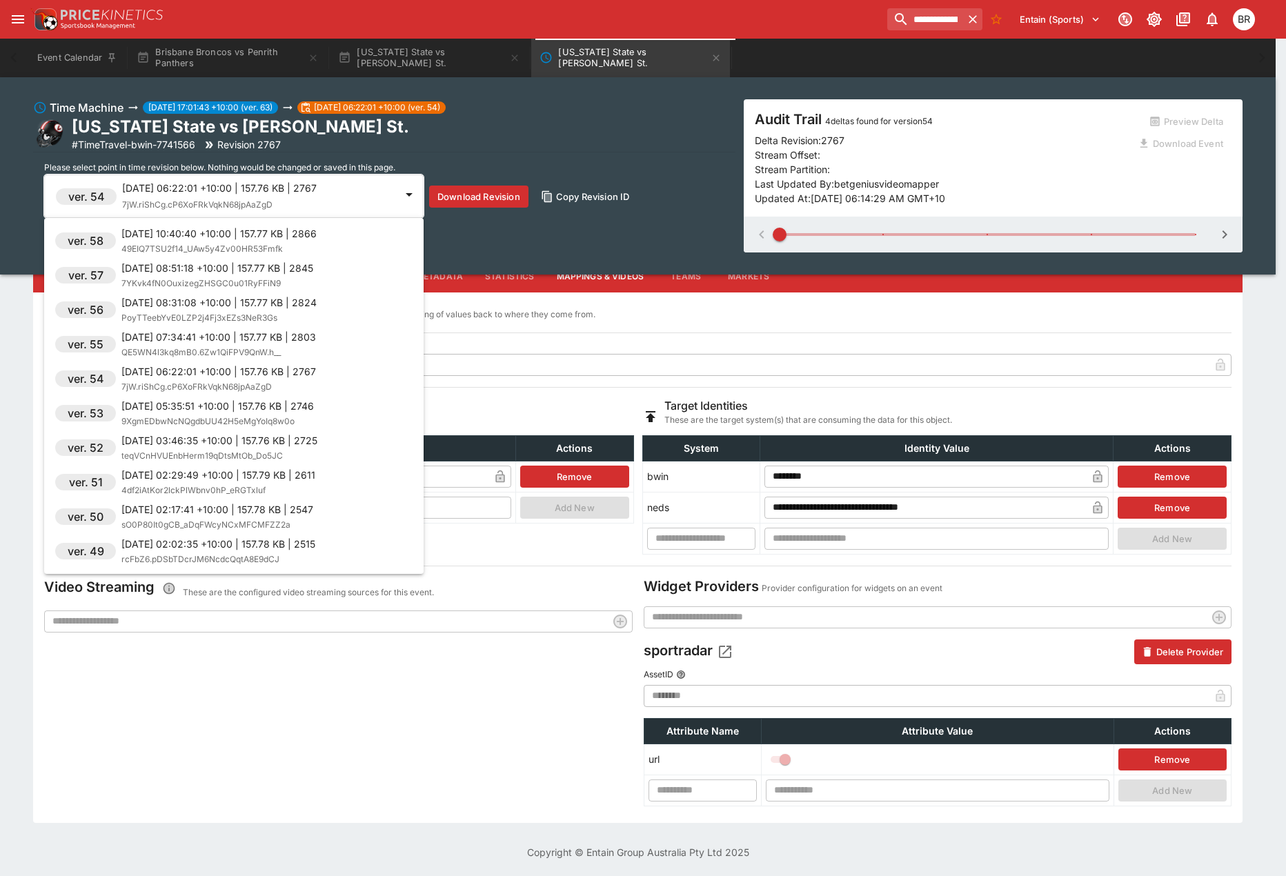
click at [276, 325] on li "ver. 56 [DATE] 08:31:08 +10:00 | 157.77 KB | 2824 PoyTTeebYvE0LZP2j4Fj3xEZs3NeR…" at bounding box center [234, 310] width 380 height 35
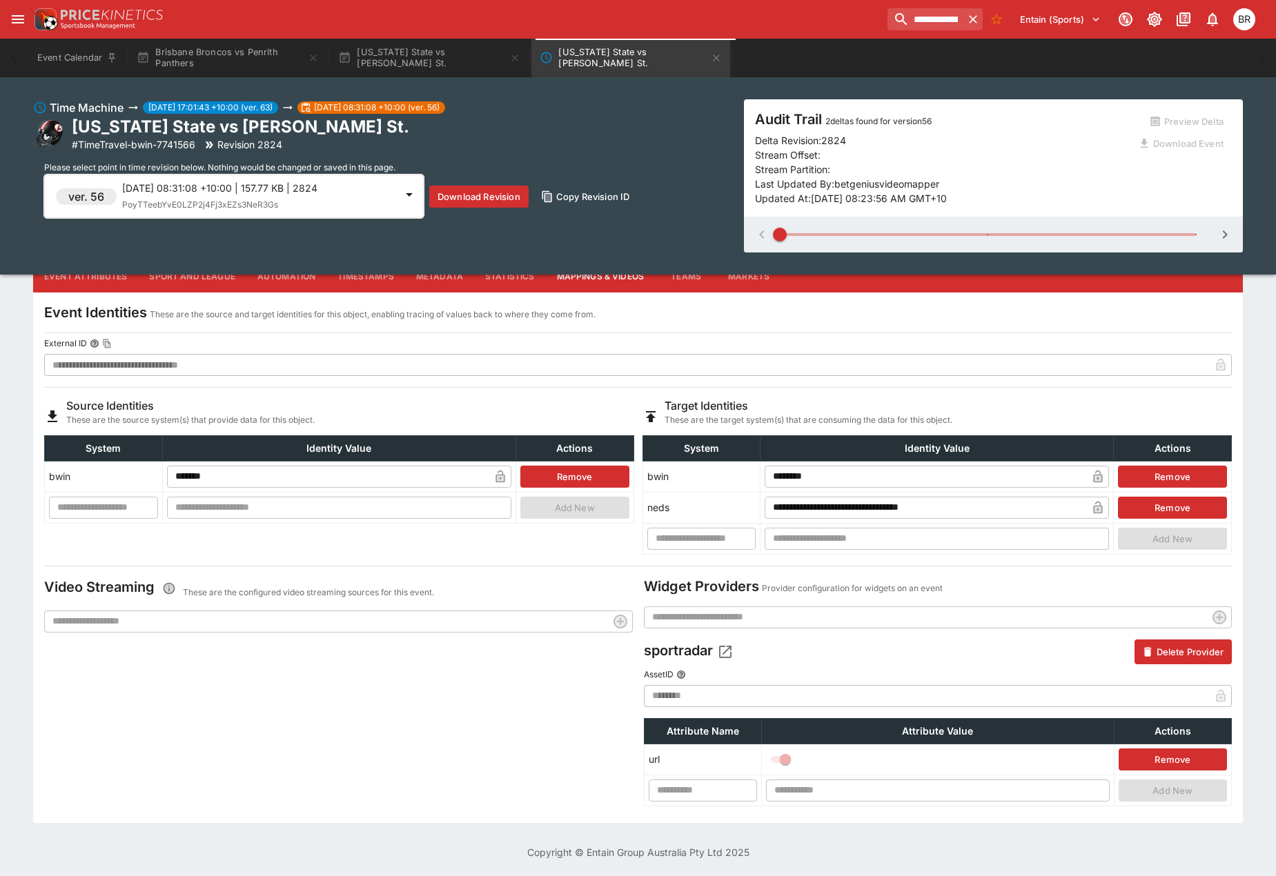
click at [277, 208] on span "PoyTTeebYvE0LZP2j4Fj3xEZs3NeR3Gs" at bounding box center [200, 204] width 156 height 10
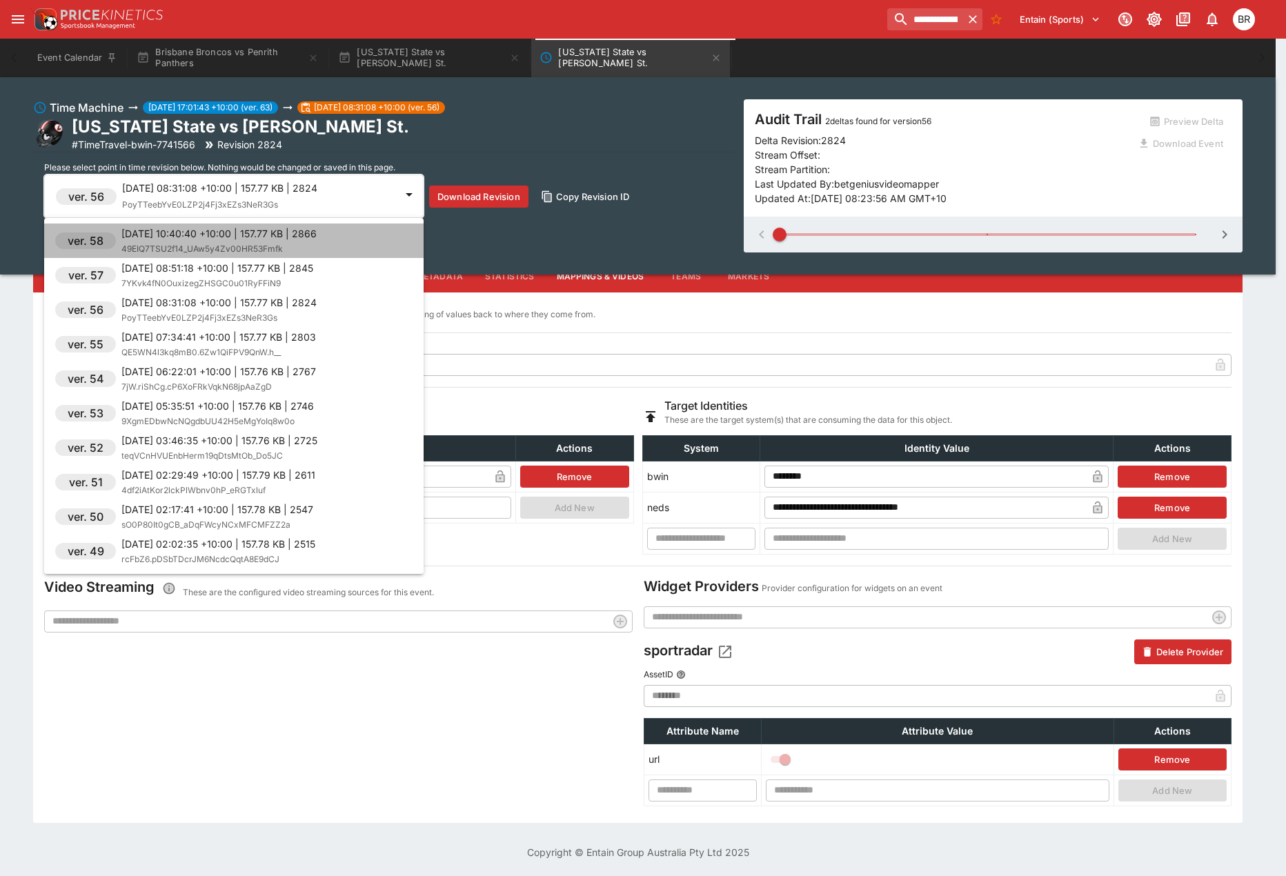
click at [235, 247] on span "49EIQ7TSU2f14_UAw5y4Zv00HR53Fmfk" at bounding box center [201, 249] width 161 height 10
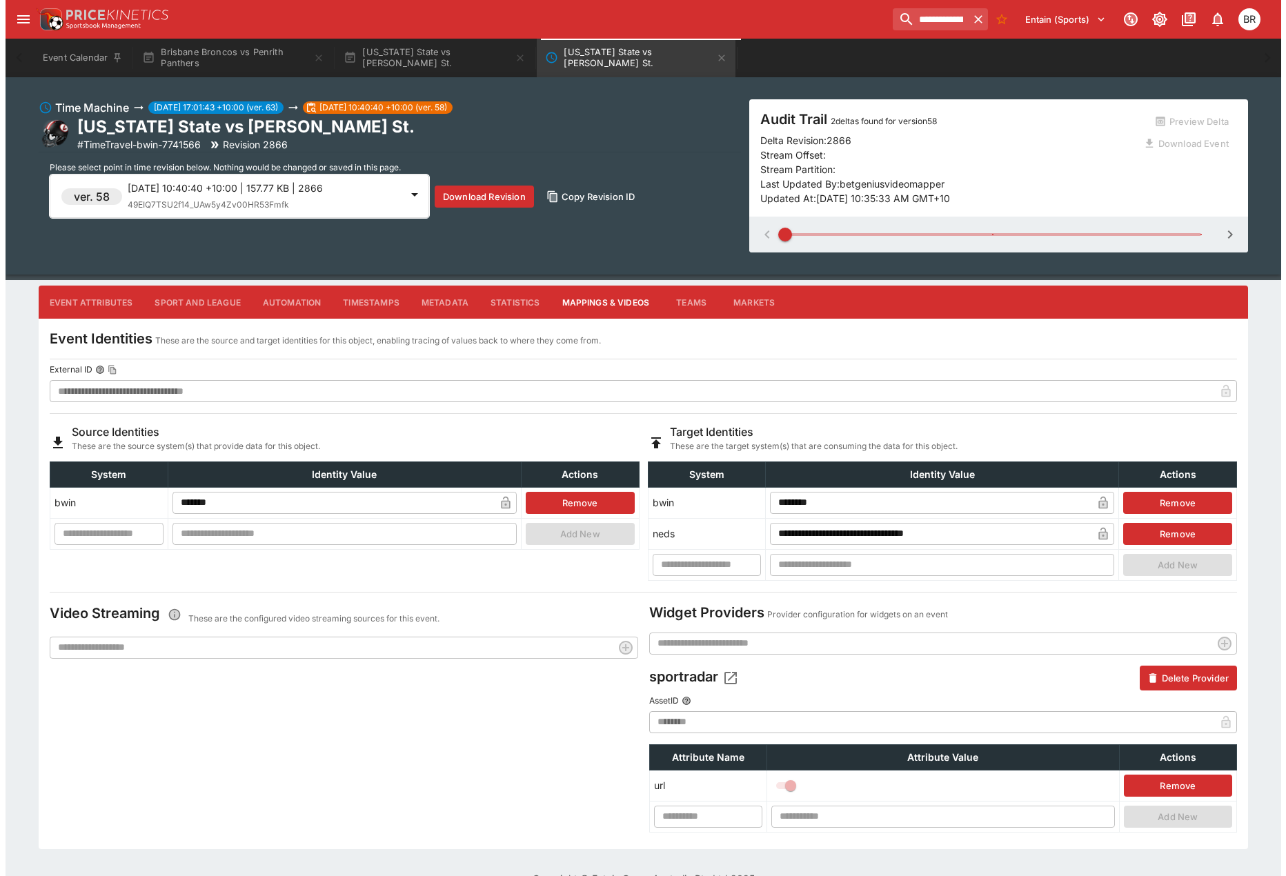
scroll to position [75, 0]
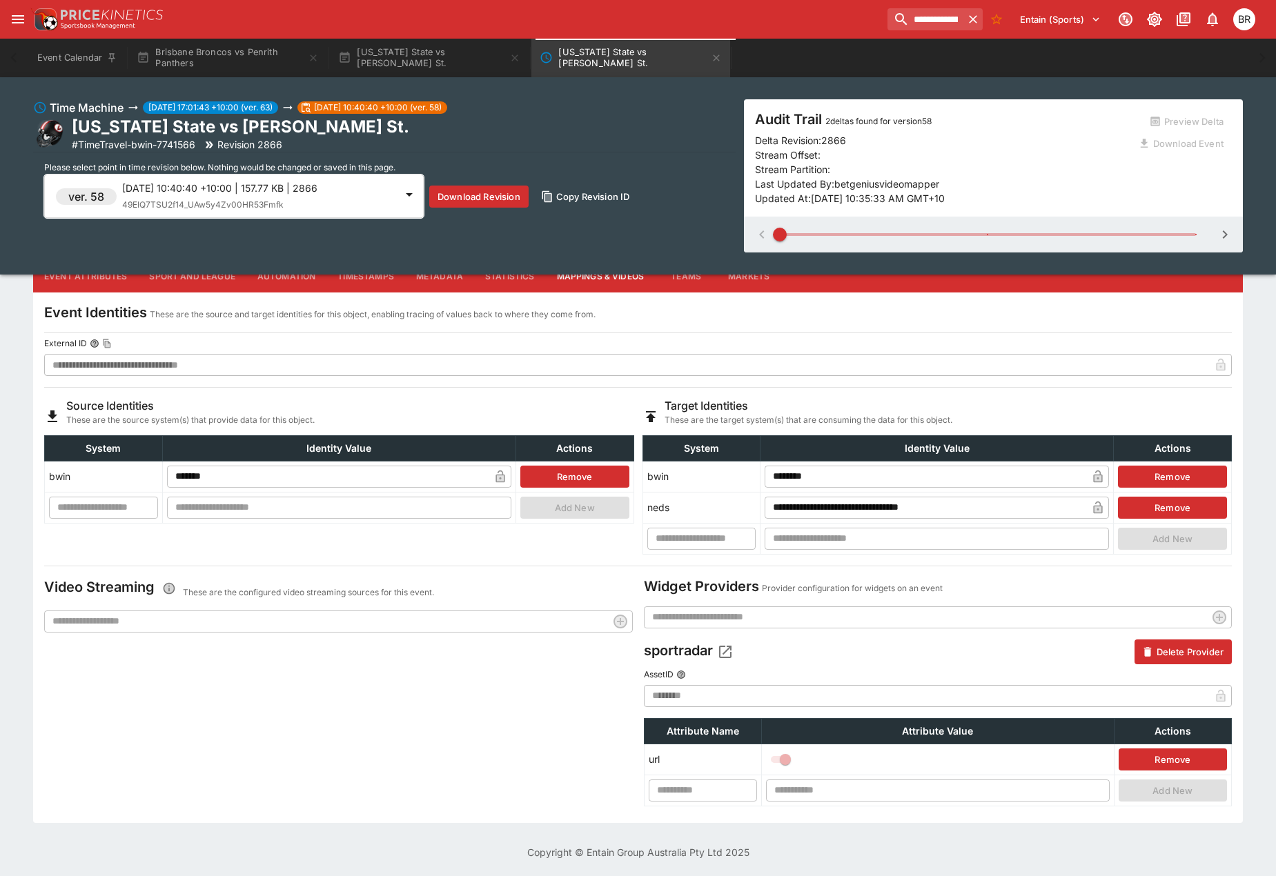
click at [244, 199] on span "49EIQ7TSU2f14_UAw5y4Zv00HR53Fmfk" at bounding box center [202, 204] width 161 height 10
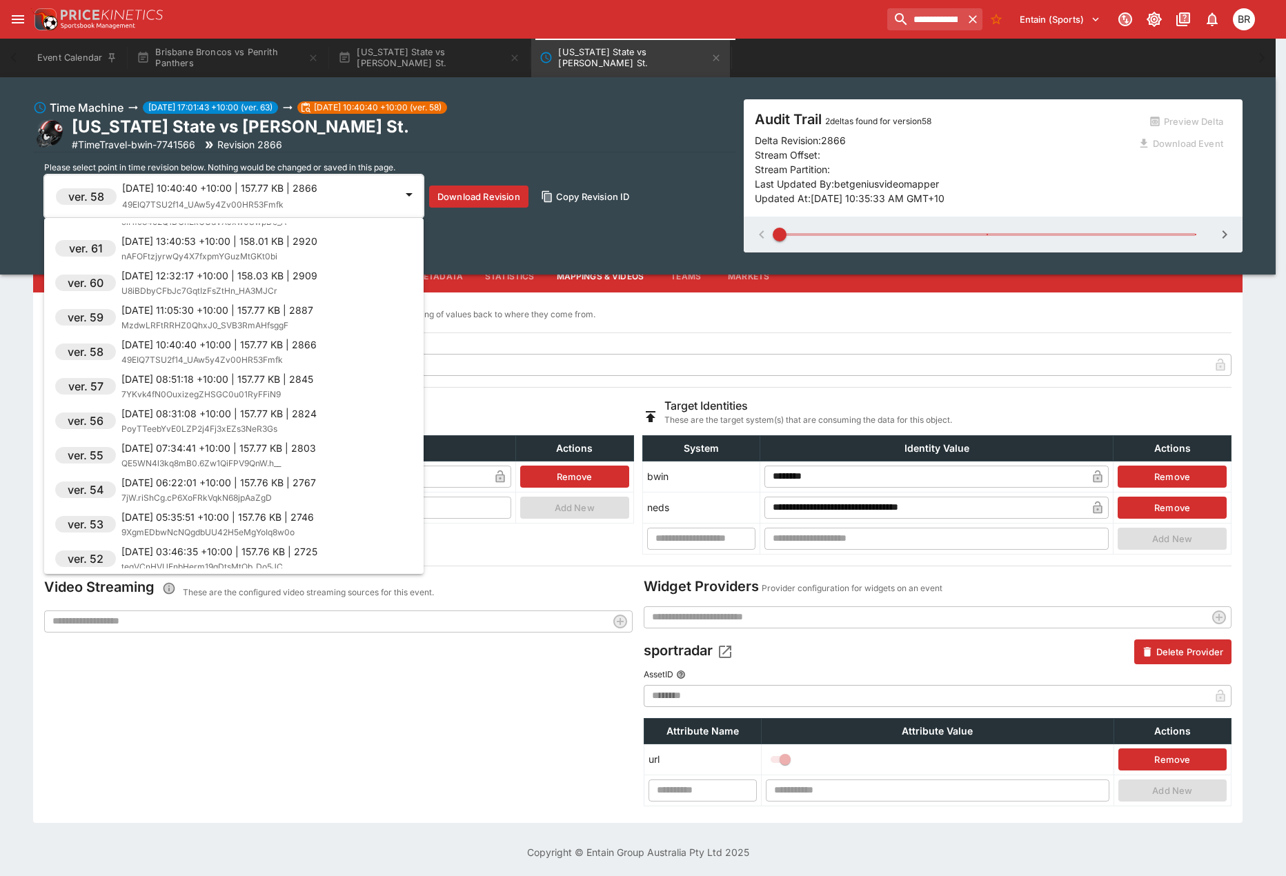
scroll to position [0, 0]
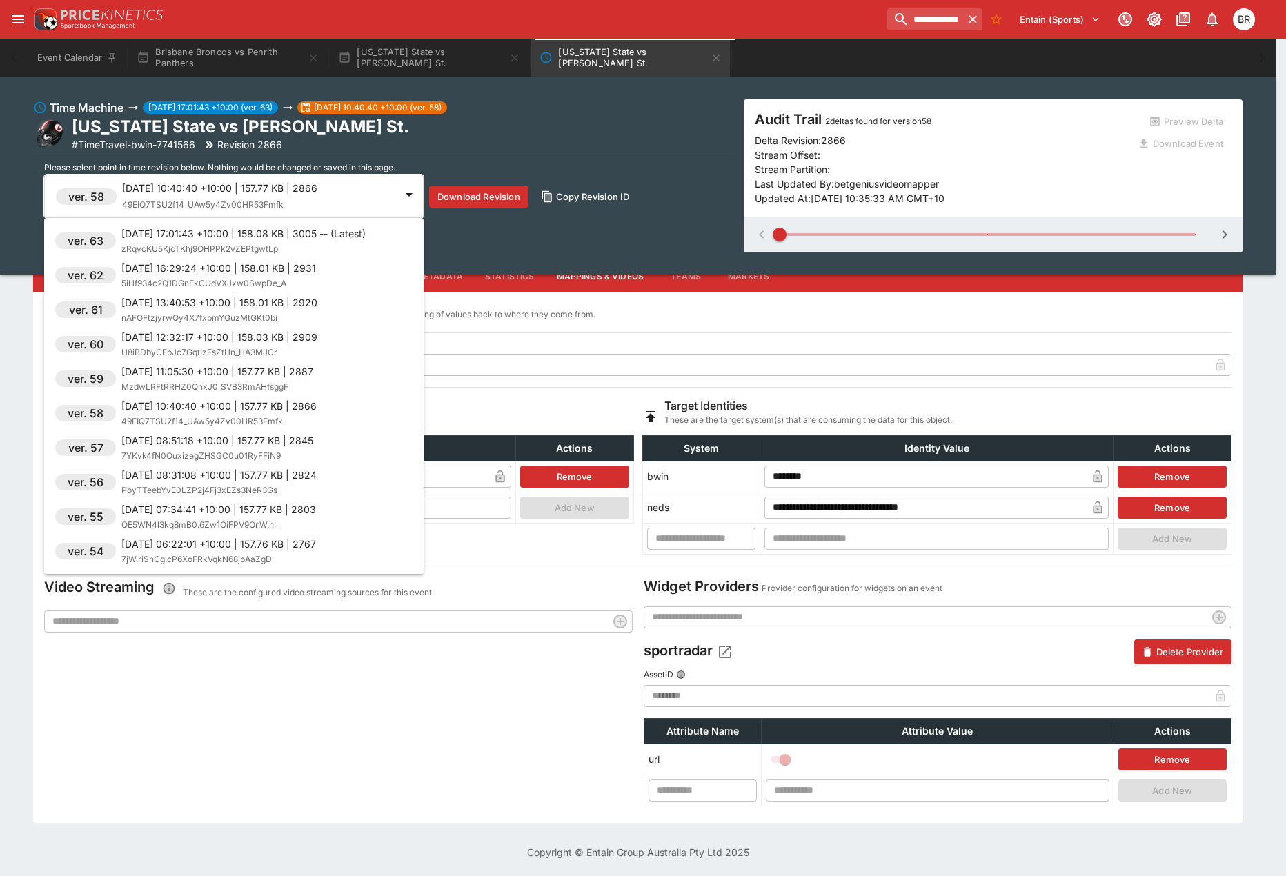
click at [226, 297] on p "[DATE] 13:40:53 +10:00 | 158.01 KB | 2920" at bounding box center [219, 302] width 196 height 14
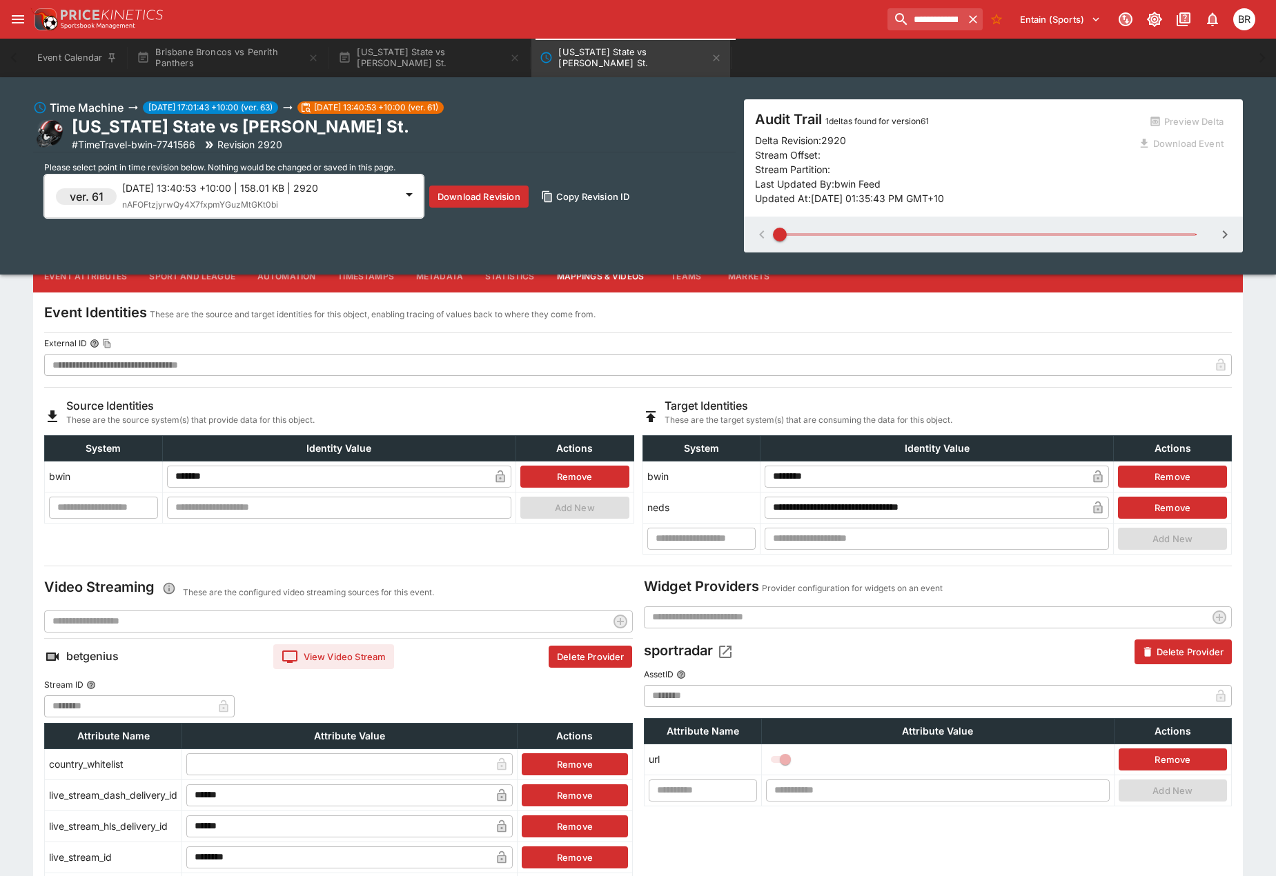
click at [228, 192] on p "[DATE] 13:40:53 +10:00 | 158.01 KB | 2920" at bounding box center [258, 188] width 273 height 14
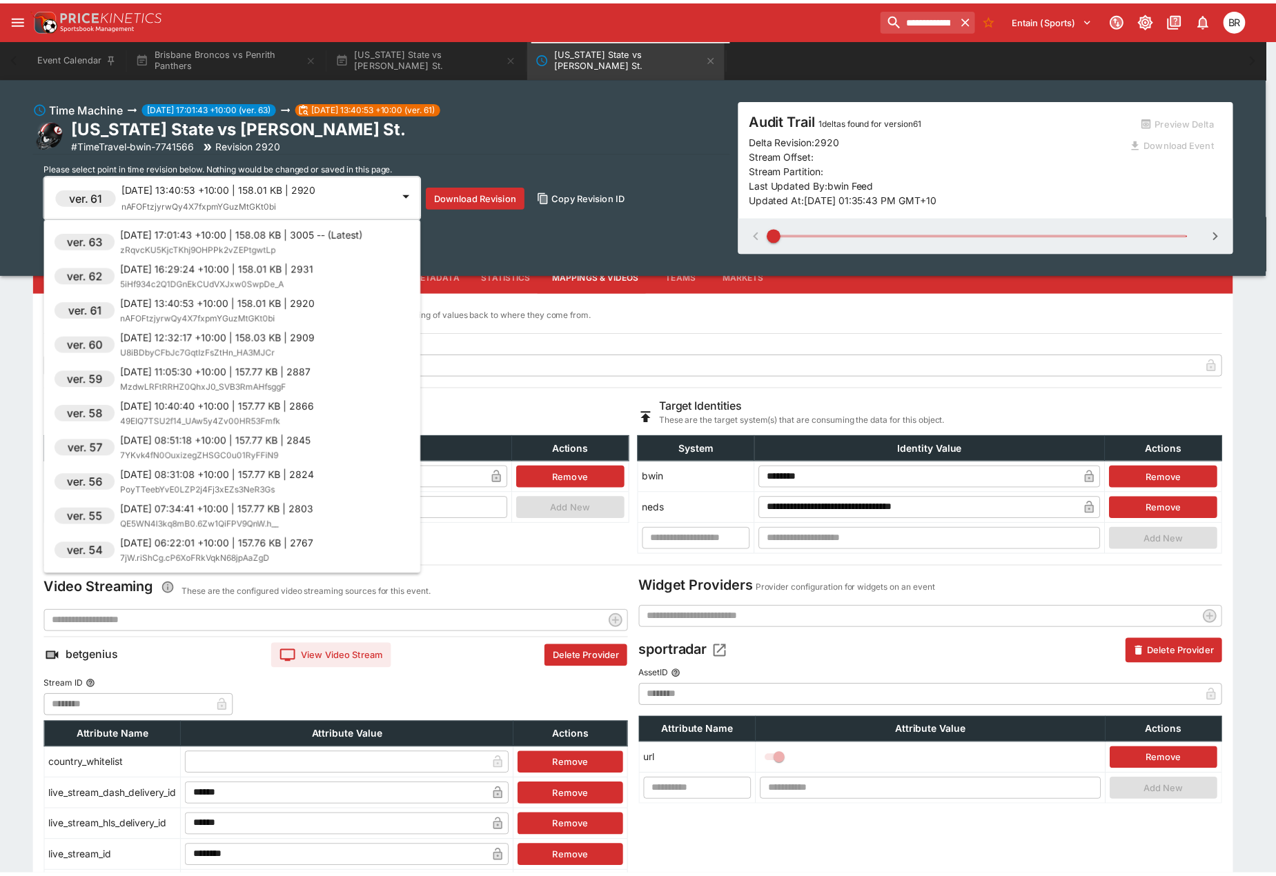
scroll to position [69, 0]
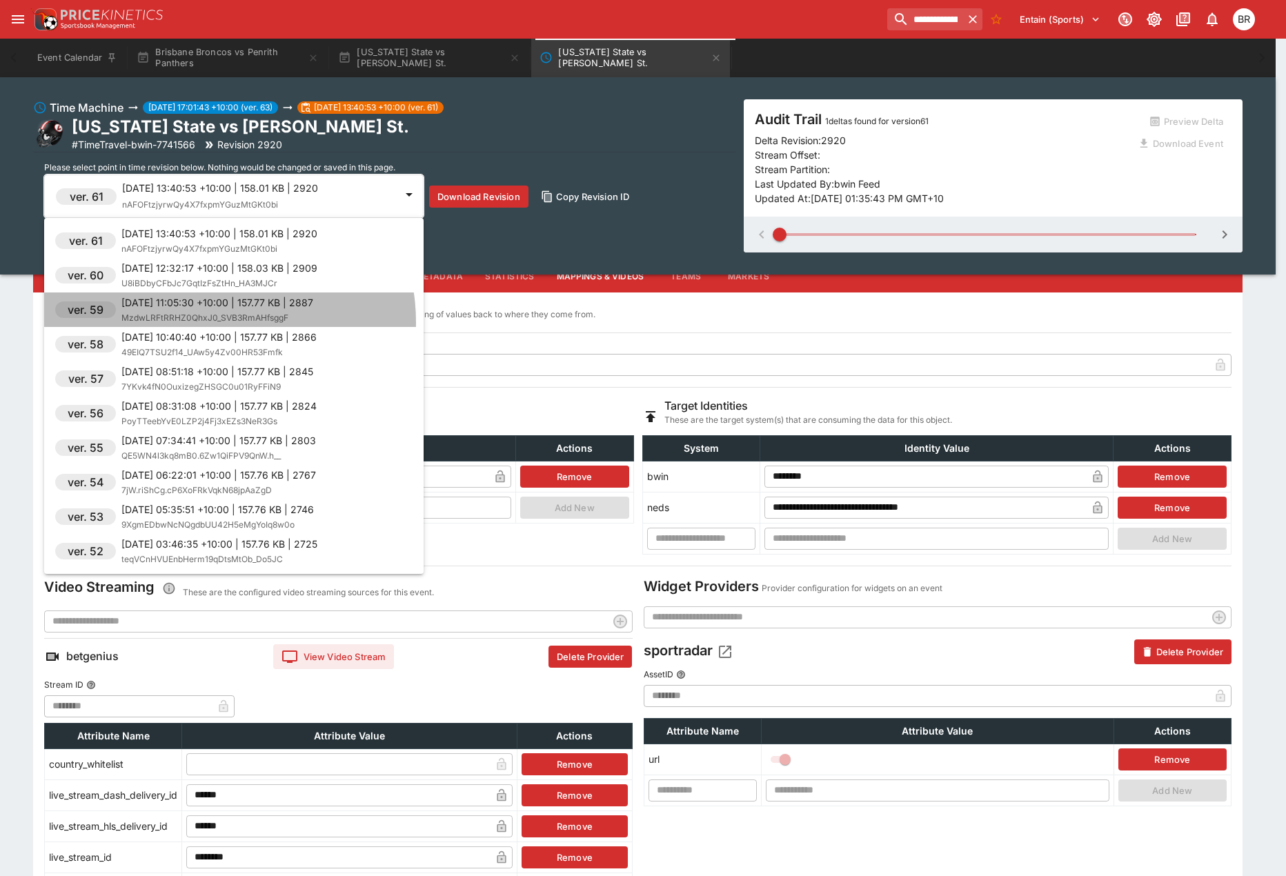
click at [216, 322] on span "MzdwLRFtRRHZ0QhxJ0_SVB3RmAHfsggF" at bounding box center [204, 318] width 167 height 10
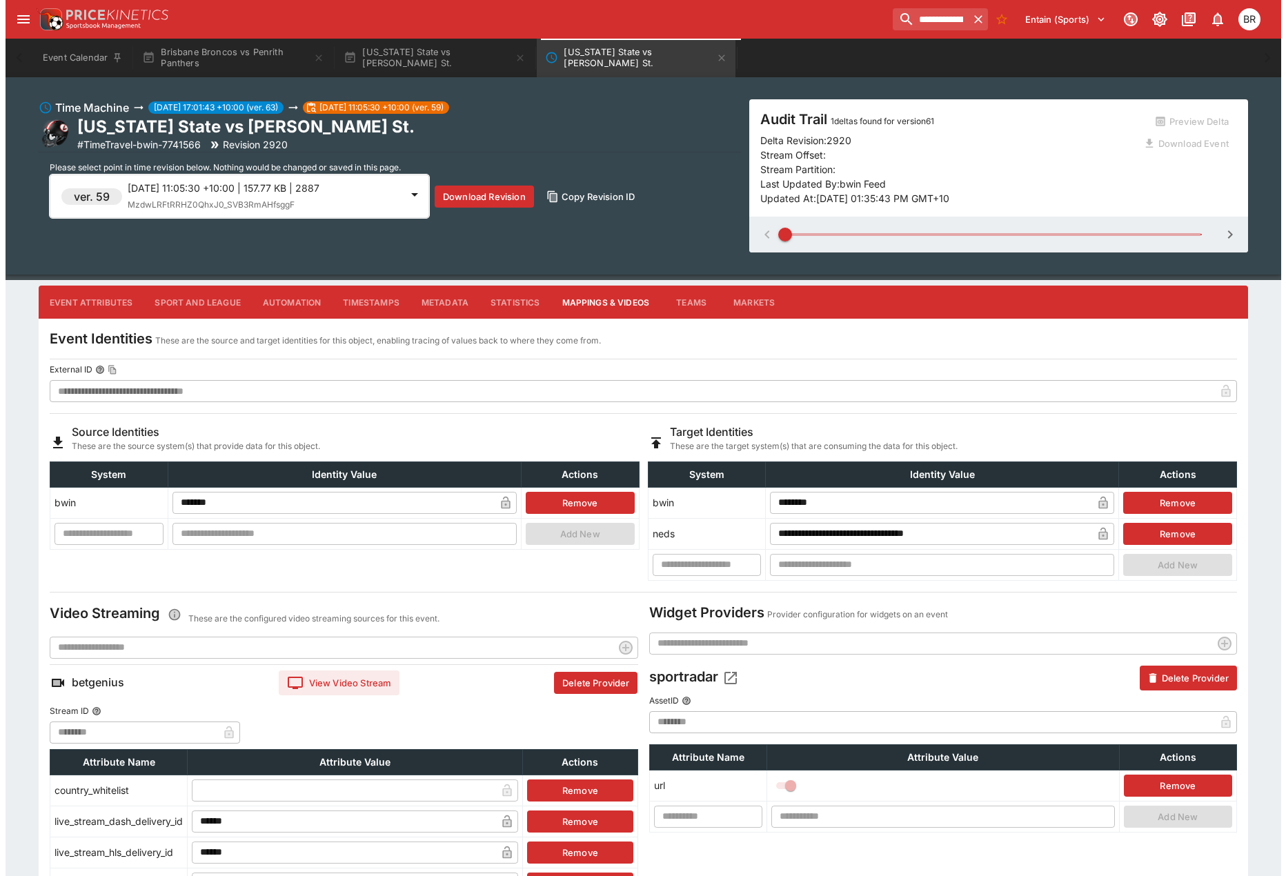
scroll to position [75, 0]
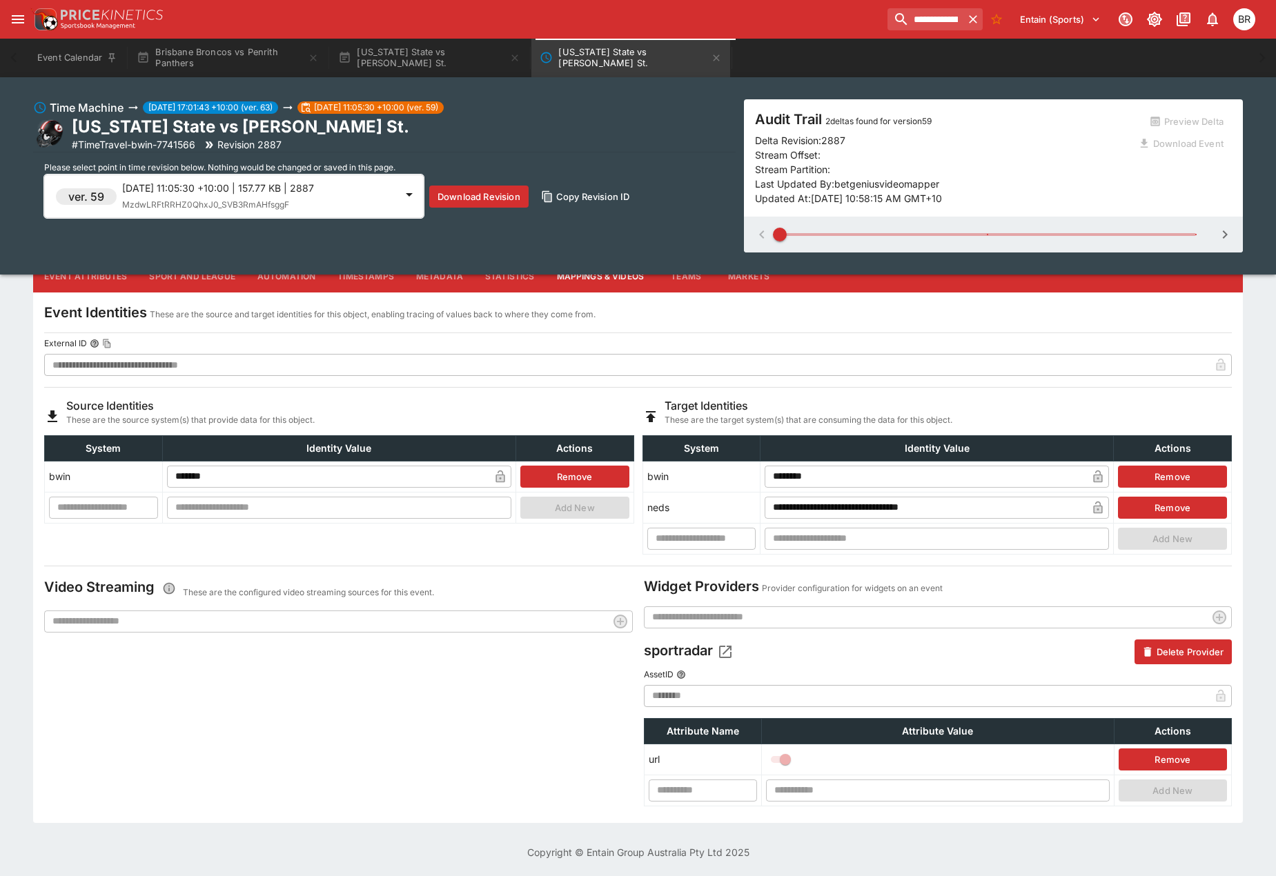
click at [276, 214] on div "ver. 59 [DATE] 11:05:30 +10:00 | 157.77 KB | 2887 MzdwLRFtRRHZ0QhxJ0_SVB3RmAHfs…" at bounding box center [234, 196] width 380 height 43
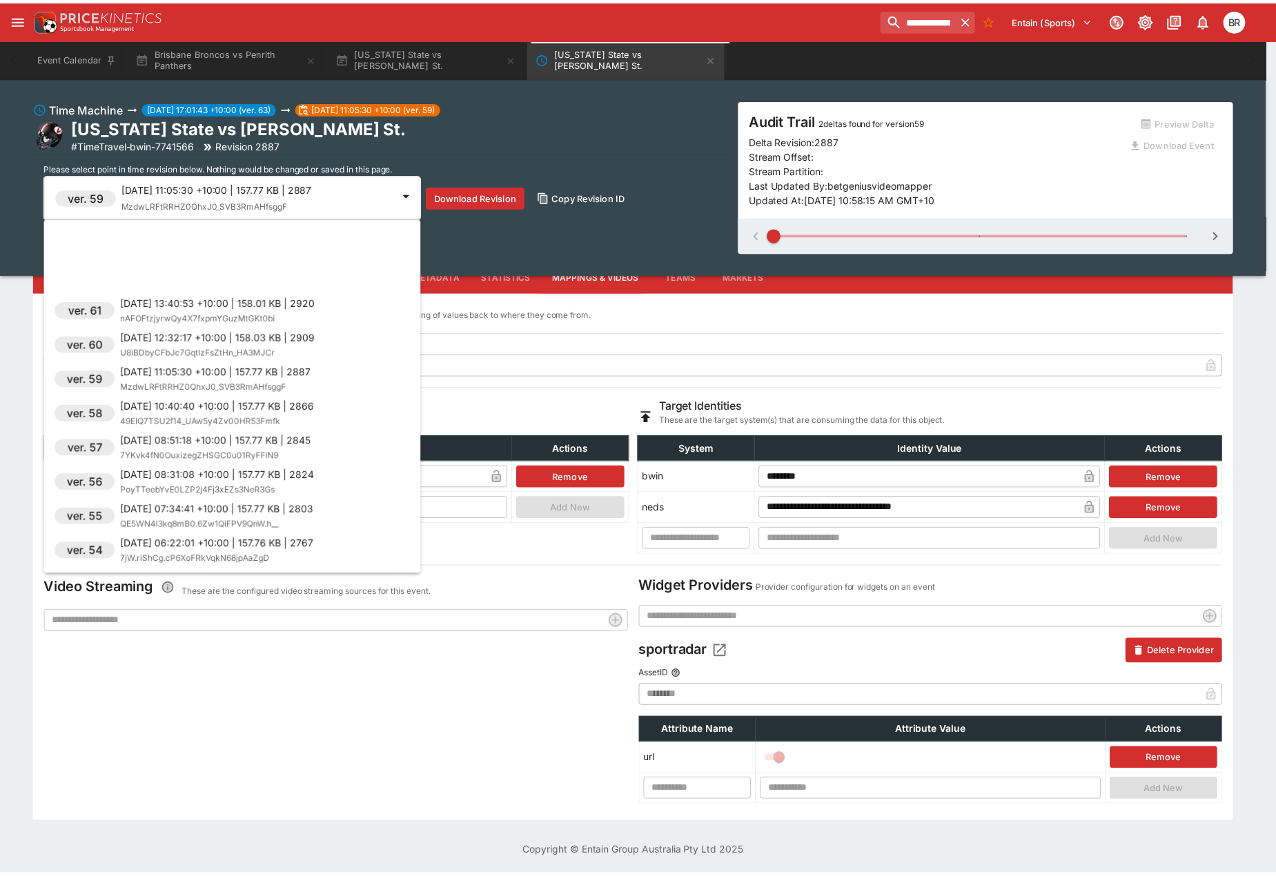
scroll to position [138, 0]
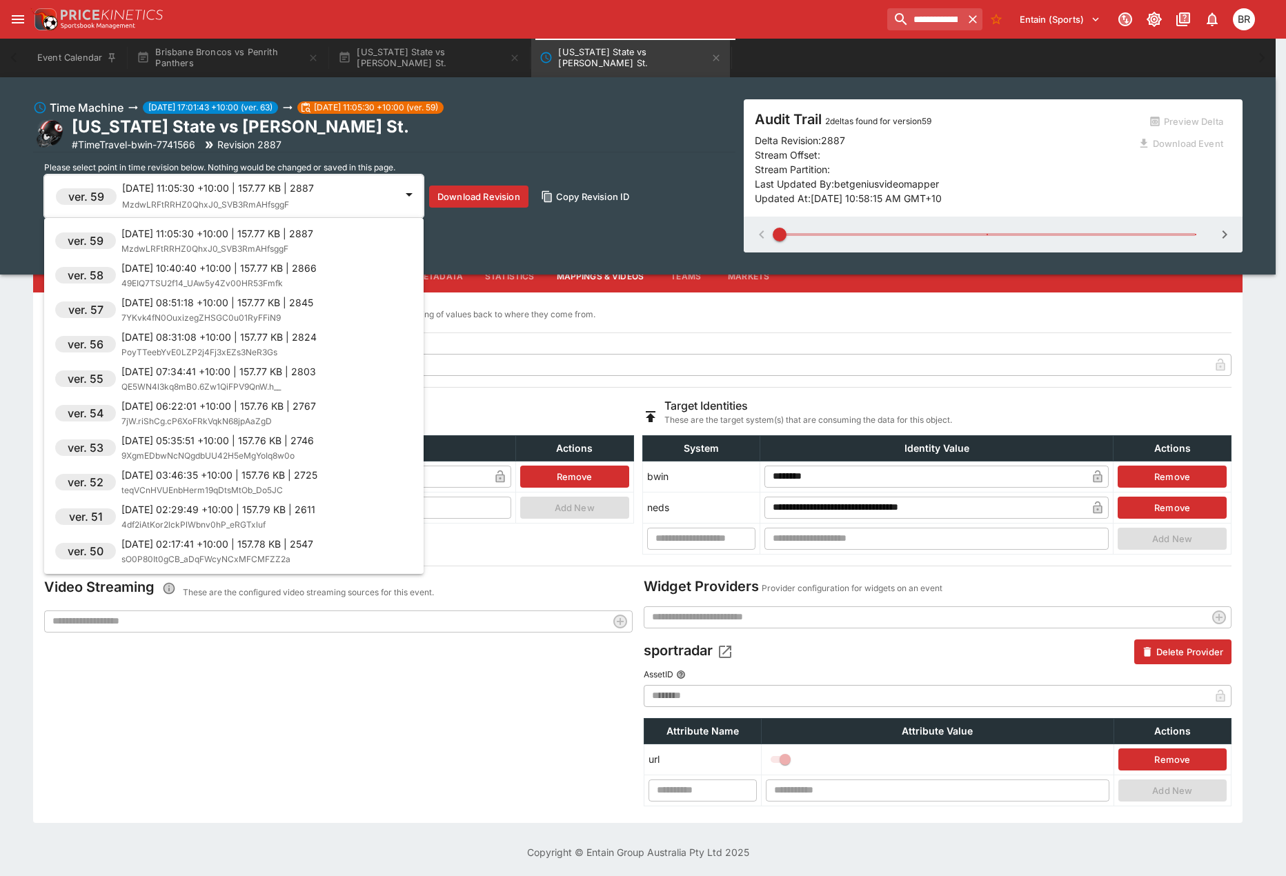
click at [1164, 260] on div at bounding box center [643, 438] width 1286 height 876
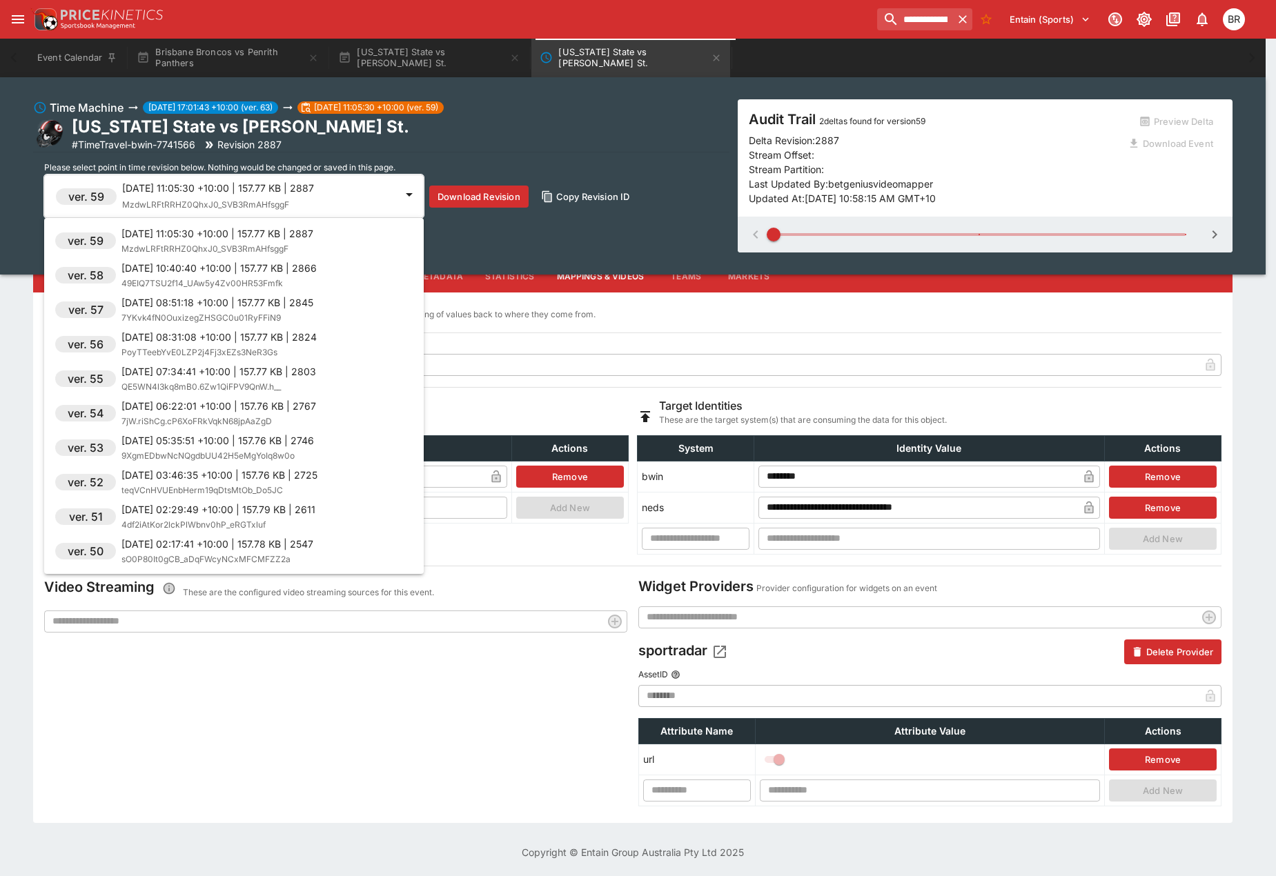
click at [1168, 250] on div "ver. 61 [DATE] 13:40:53 +10:00 | 158.01 KB | 2920 nAFOFtzjyrwQy4X7fxpmYGuzMtGKt…" at bounding box center [638, 438] width 1276 height 876
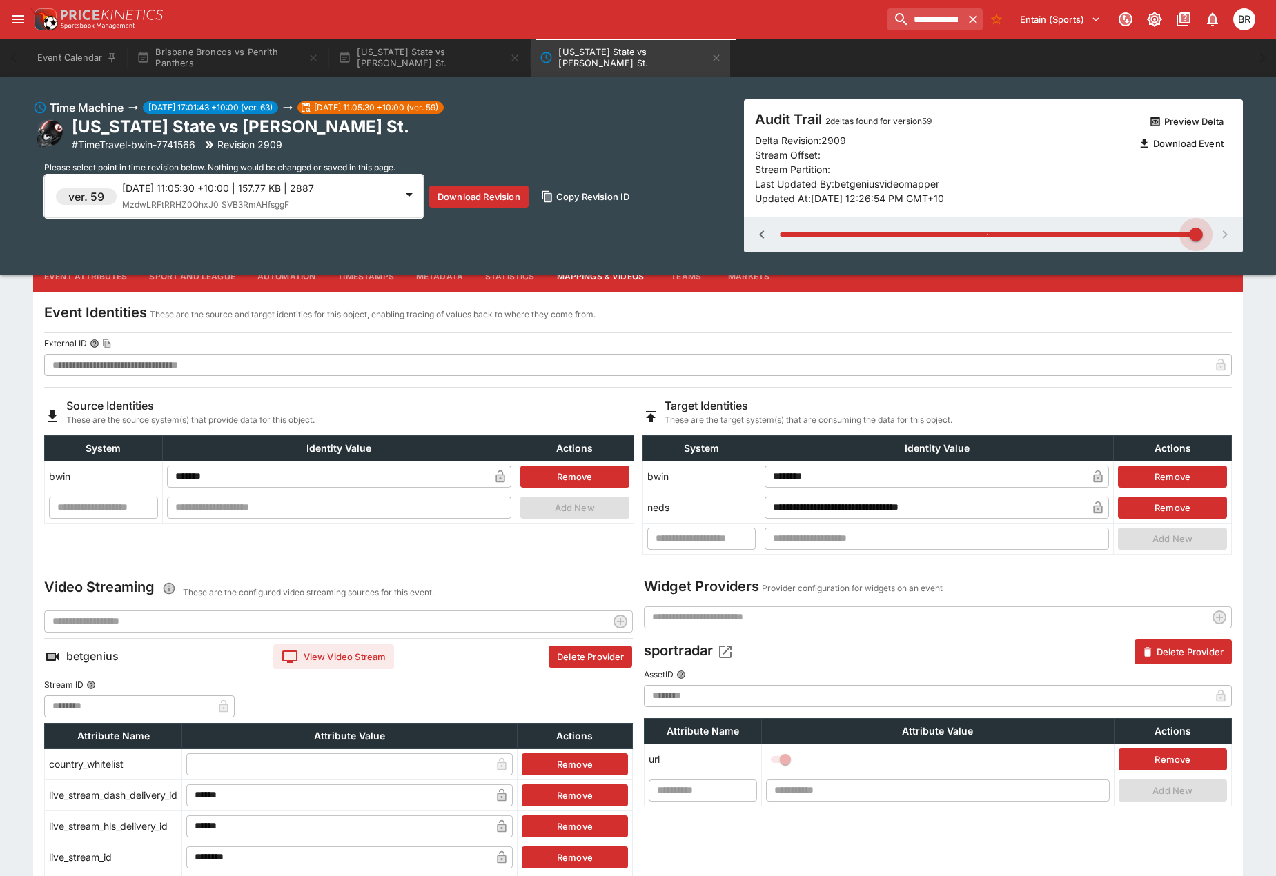
click at [1173, 242] on span at bounding box center [988, 234] width 416 height 21
click at [940, 227] on span at bounding box center [988, 234] width 416 height 21
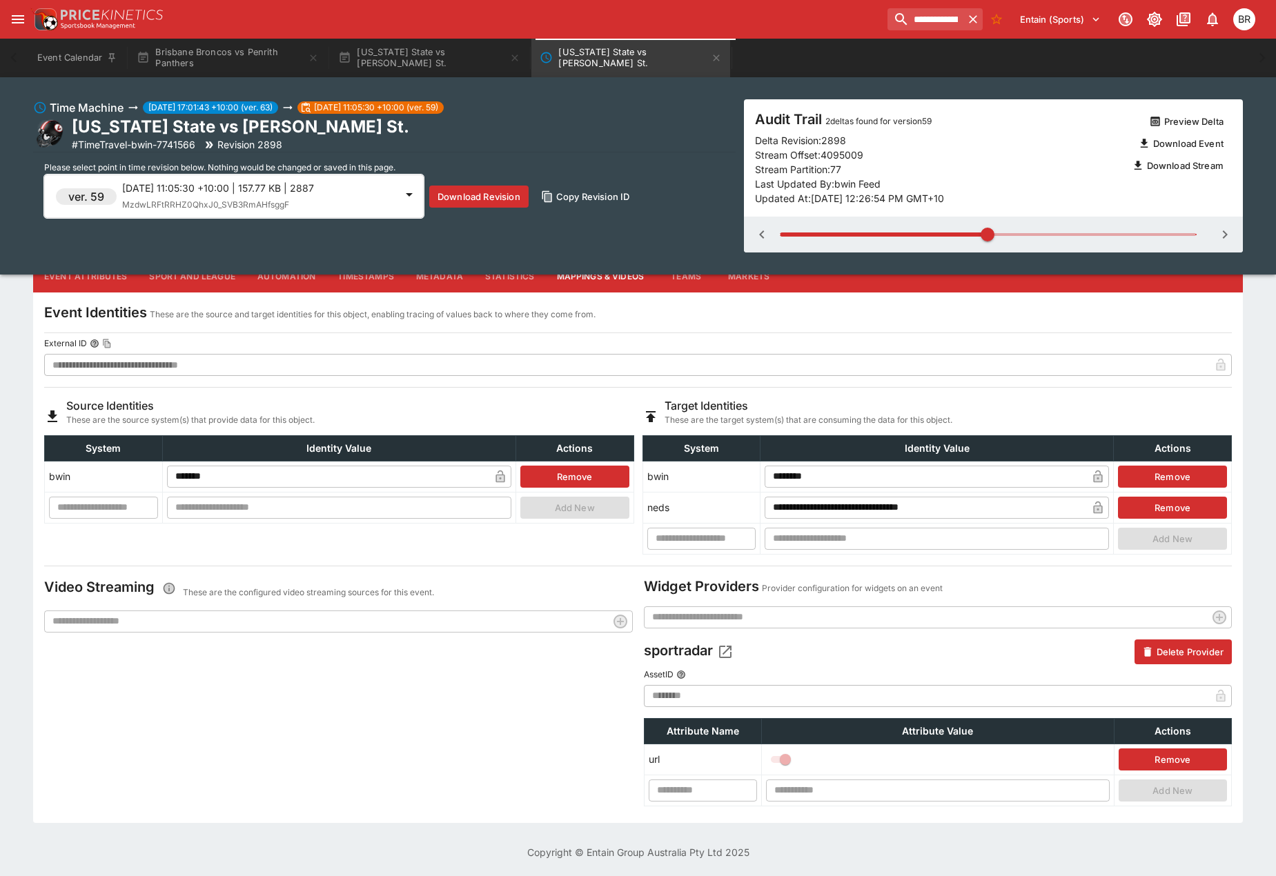
click at [907, 222] on div at bounding box center [993, 235] width 499 height 36
click at [1056, 237] on span at bounding box center [988, 234] width 416 height 21
type input "*"
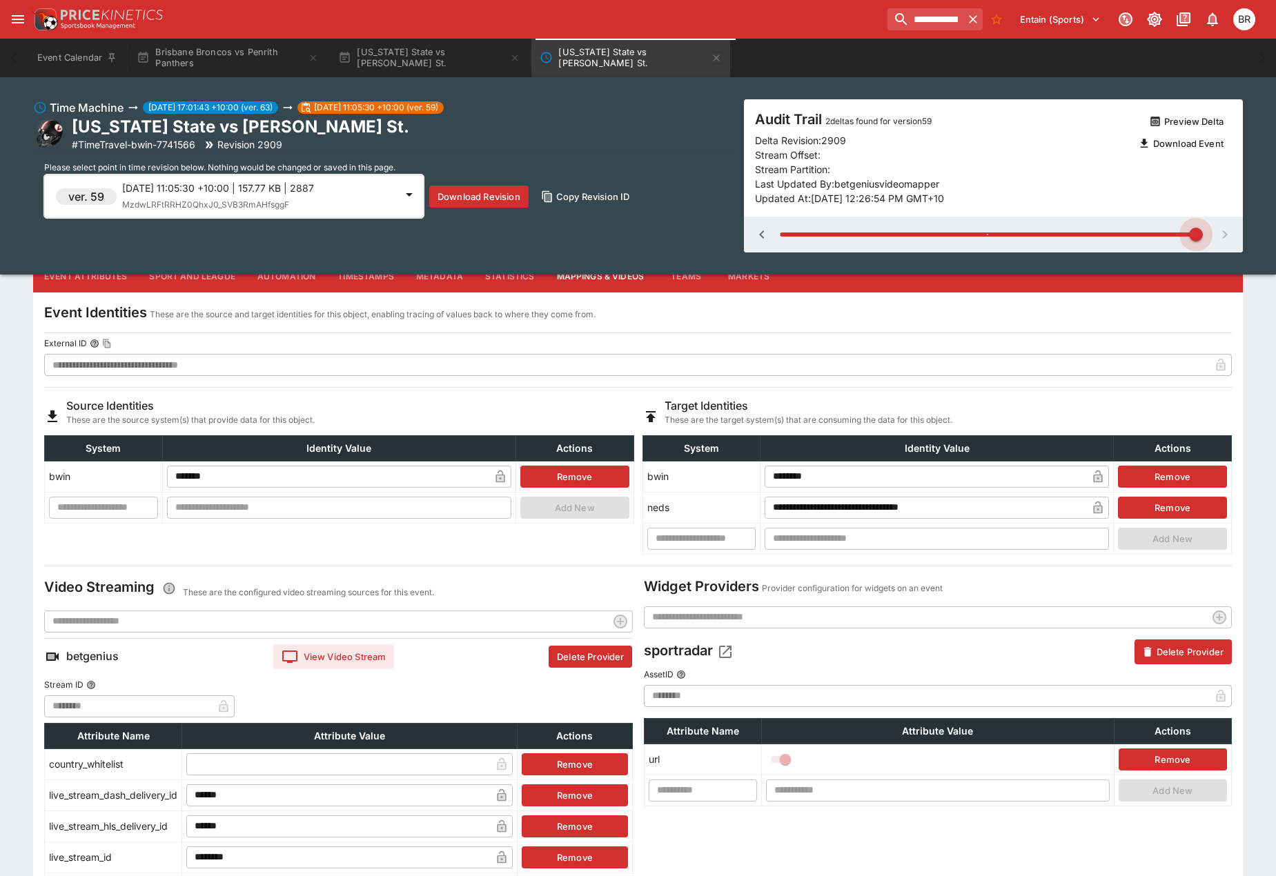
click at [1159, 236] on span at bounding box center [988, 234] width 416 height 21
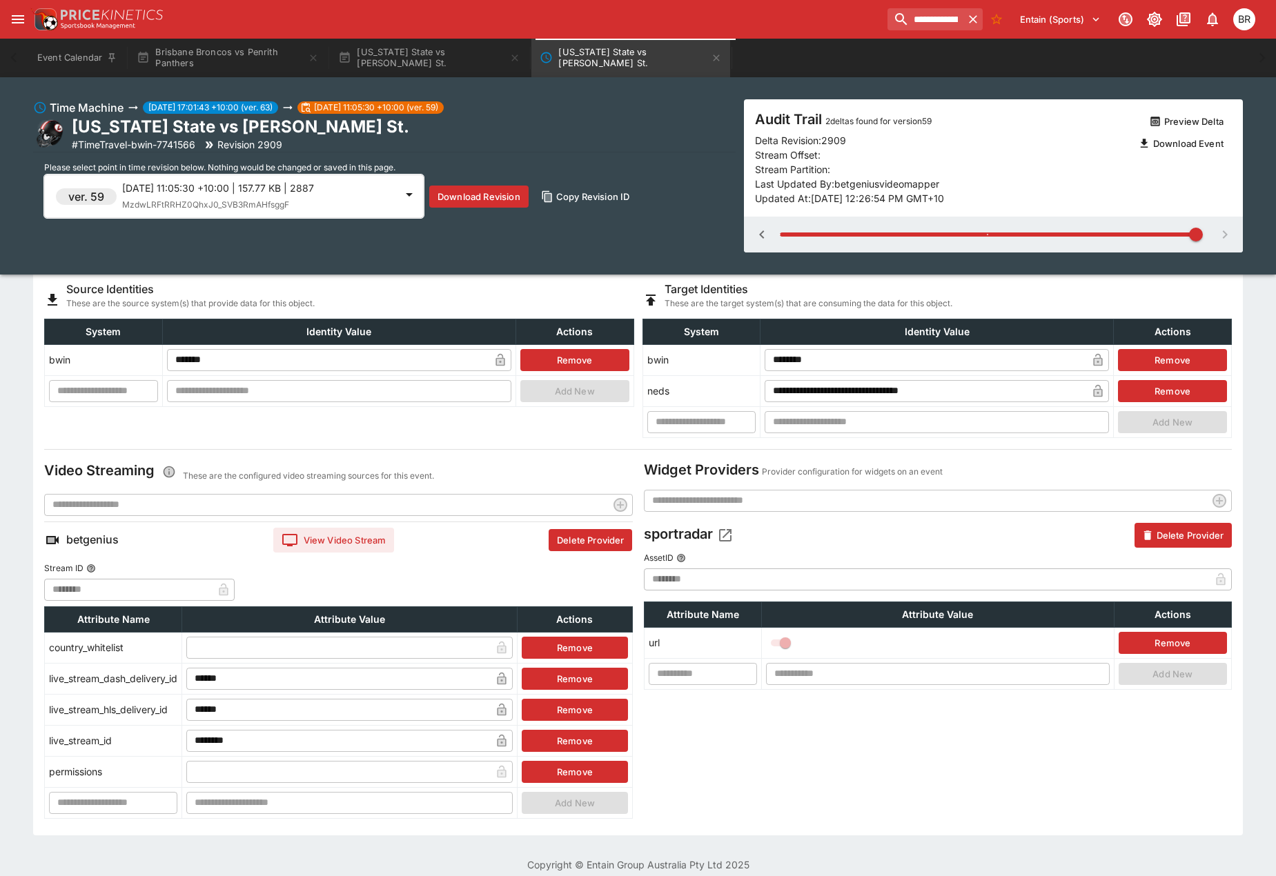
scroll to position [204, 0]
